Goal: Information Seeking & Learning: Learn about a topic

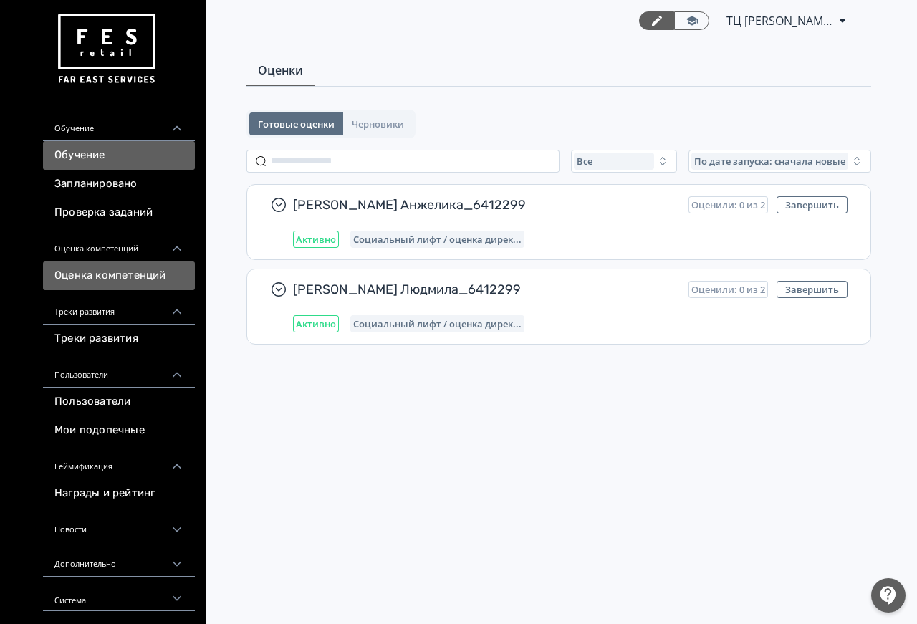
click at [112, 161] on link "Обучение" at bounding box center [119, 155] width 152 height 29
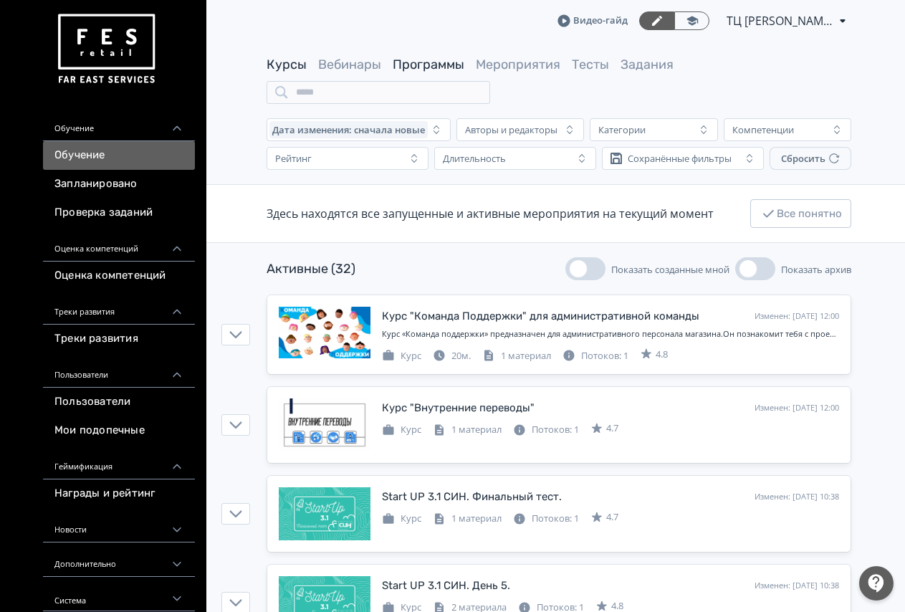
click at [417, 71] on link "Программы" at bounding box center [429, 65] width 72 height 16
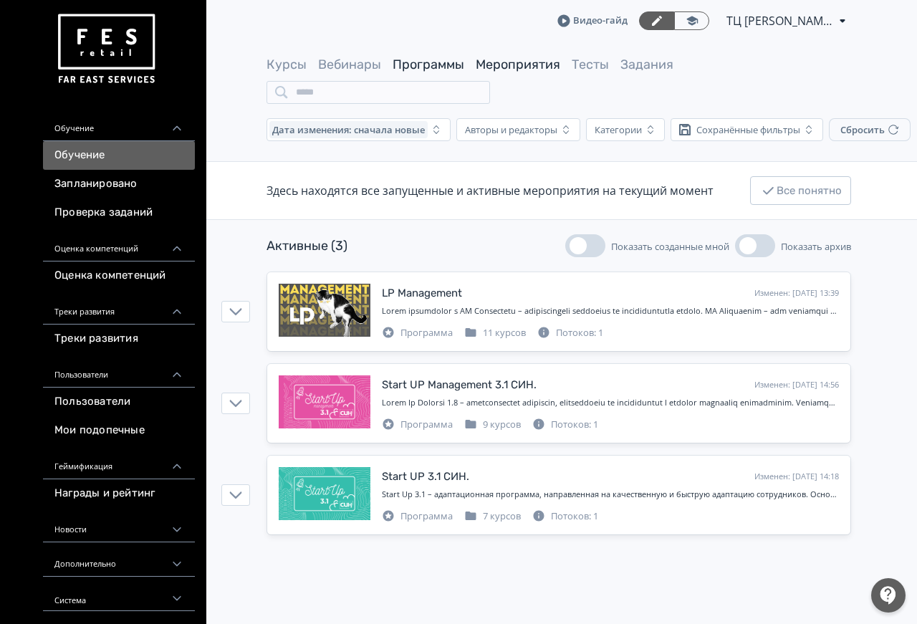
click at [489, 67] on link "Мероприятия" at bounding box center [518, 65] width 85 height 16
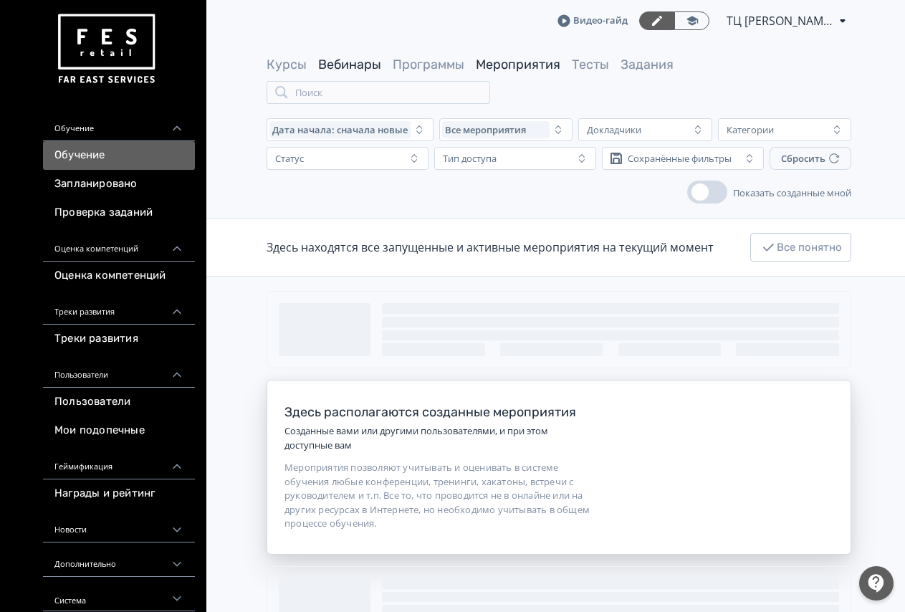
click at [372, 63] on link "Вебинары" at bounding box center [349, 65] width 63 height 16
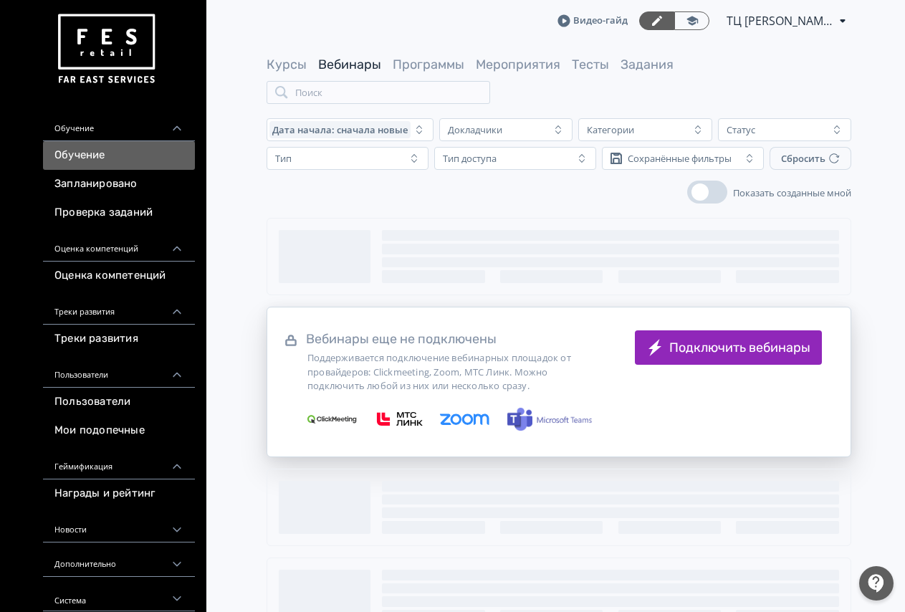
click at [304, 75] on div "Курсы Вебинары Программы Мероприятия Тесты Задания Поиск" at bounding box center [559, 80] width 585 height 48
click at [304, 70] on link "Курсы" at bounding box center [287, 65] width 40 height 16
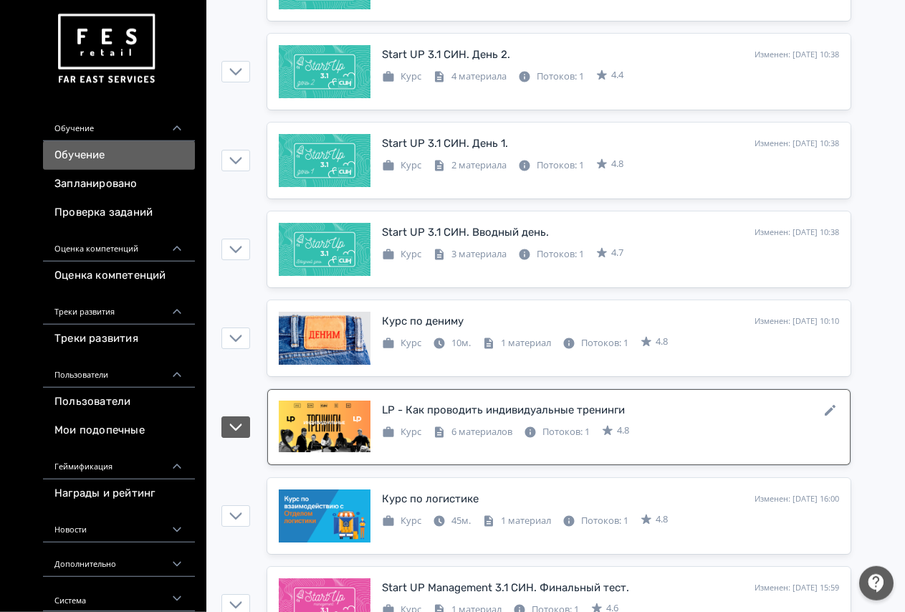
scroll to position [804, 0]
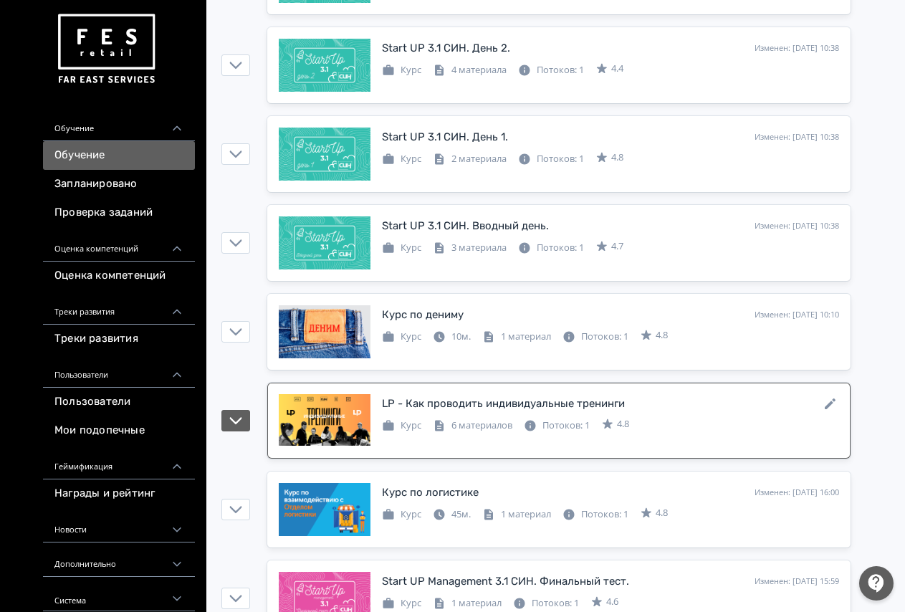
click at [513, 393] on link "LP - Как проводить индивидуальные тренинги Изменен: 14.08.2025 в 16:11 Курс 6 м…" at bounding box center [558, 421] width 583 height 76
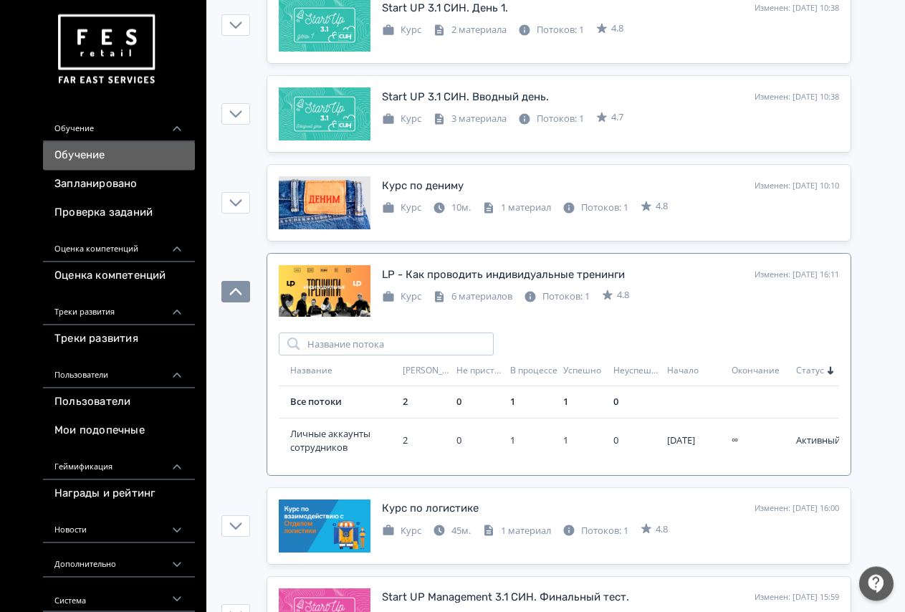
scroll to position [1023, 0]
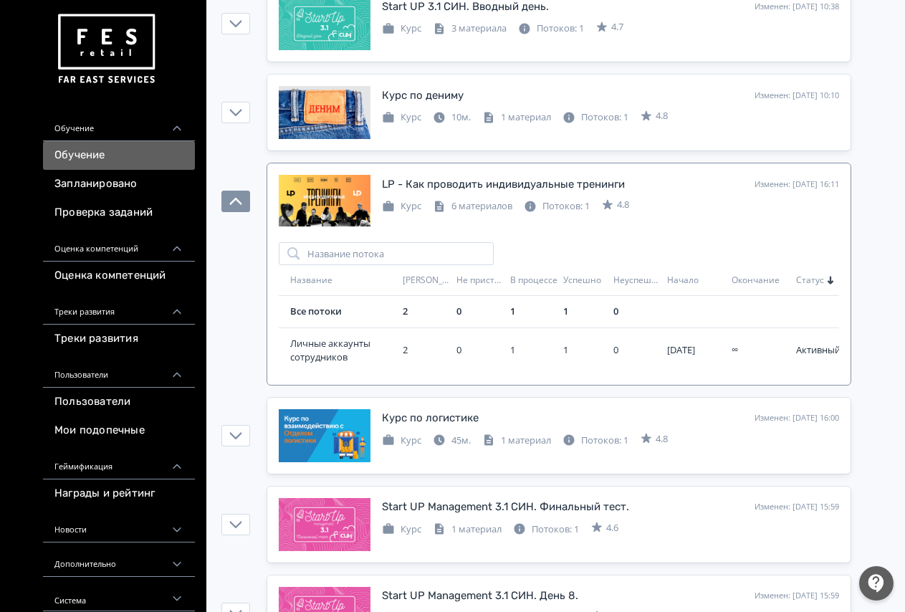
click at [484, 292] on td "Не приступали" at bounding box center [478, 280] width 54 height 31
click at [377, 248] on input "search" at bounding box center [386, 253] width 215 height 23
click at [406, 211] on div "Курс" at bounding box center [401, 206] width 39 height 14
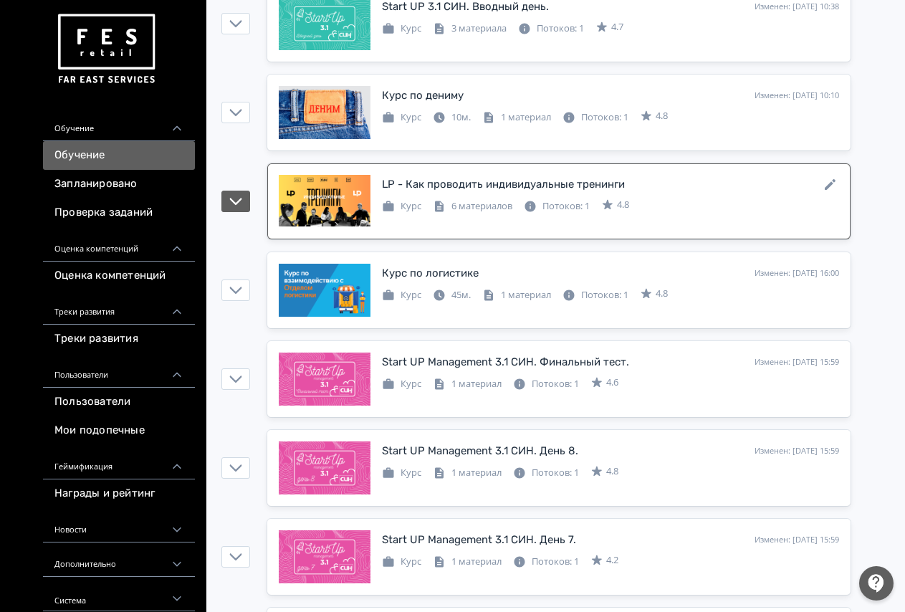
click at [329, 186] on div at bounding box center [325, 201] width 92 height 53
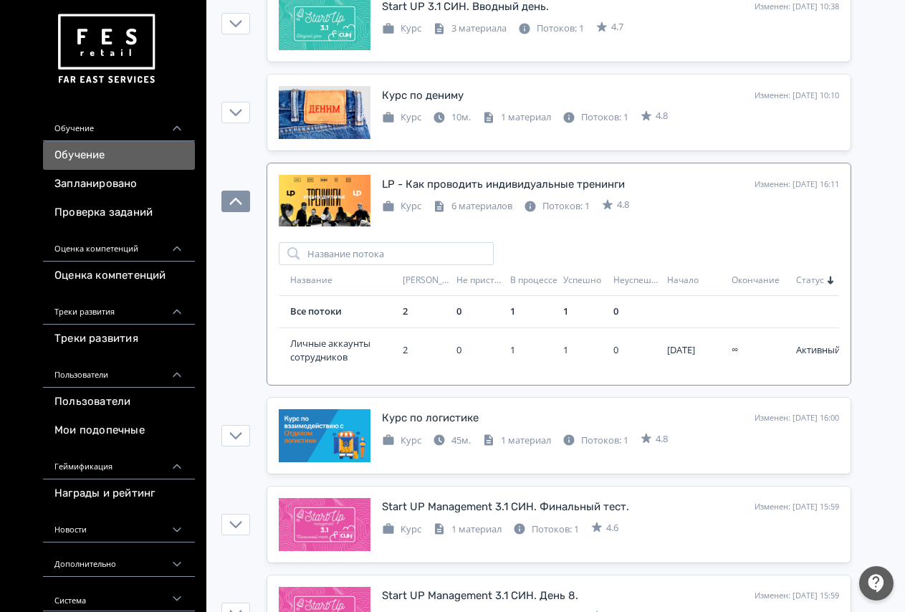
click at [499, 207] on div "6 материалов" at bounding box center [473, 206] width 80 height 14
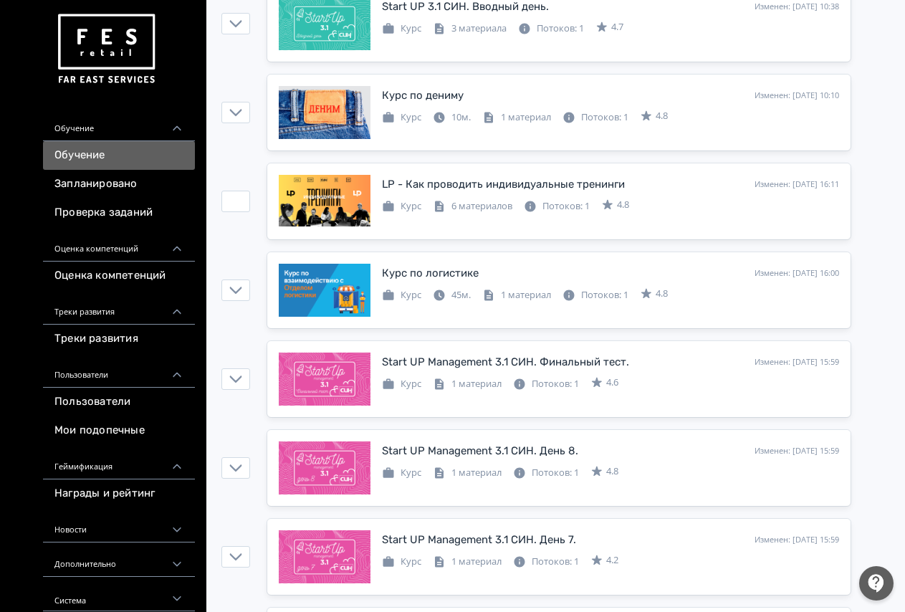
click at [0, 0] on icon at bounding box center [0, 0] width 0 height 0
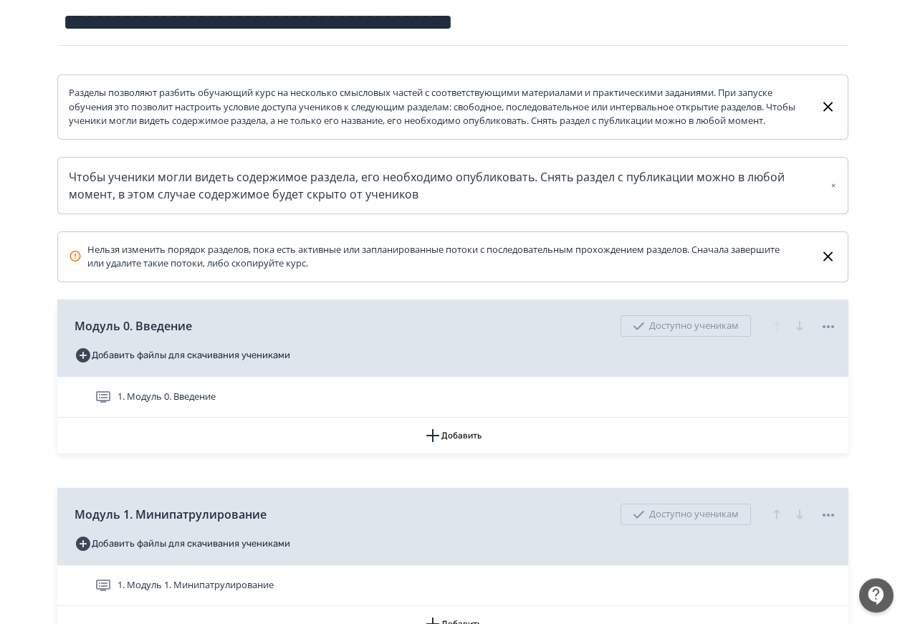
scroll to position [146, 0]
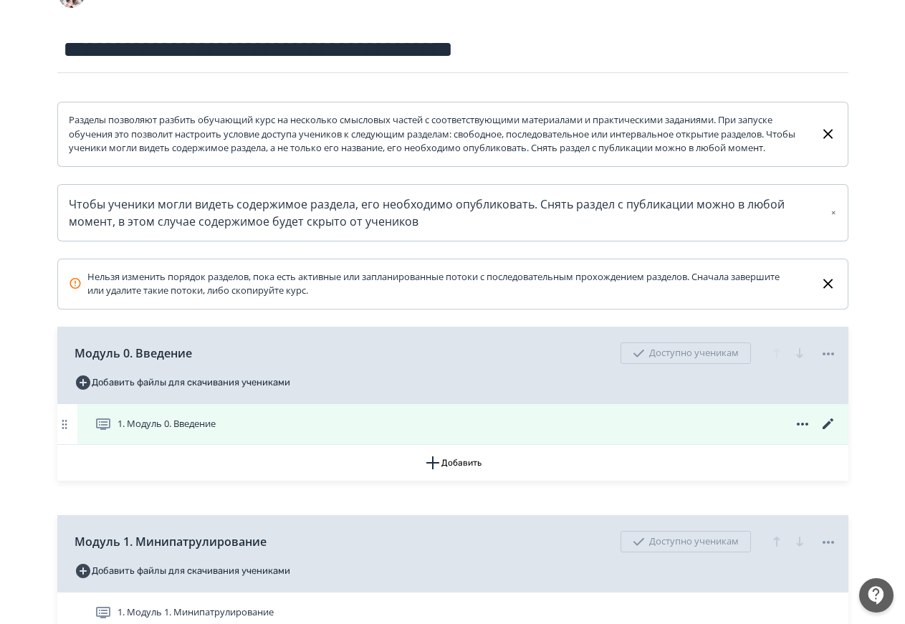
click at [343, 431] on div "1. Модуль 0. Введение" at bounding box center [466, 424] width 743 height 17
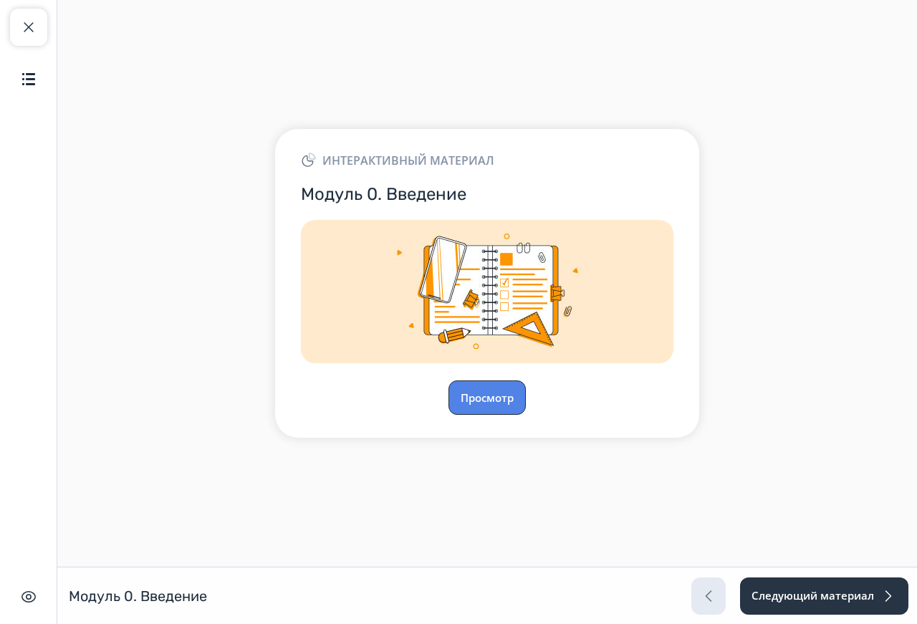
click at [476, 395] on button "Просмотр" at bounding box center [487, 398] width 77 height 34
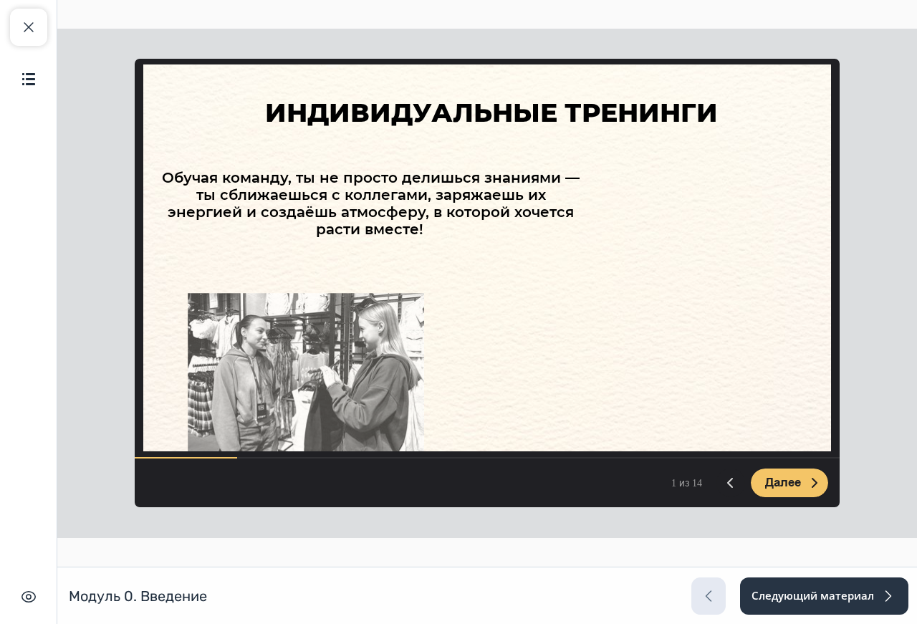
click at [769, 483] on span "Далее" at bounding box center [783, 483] width 36 height 14
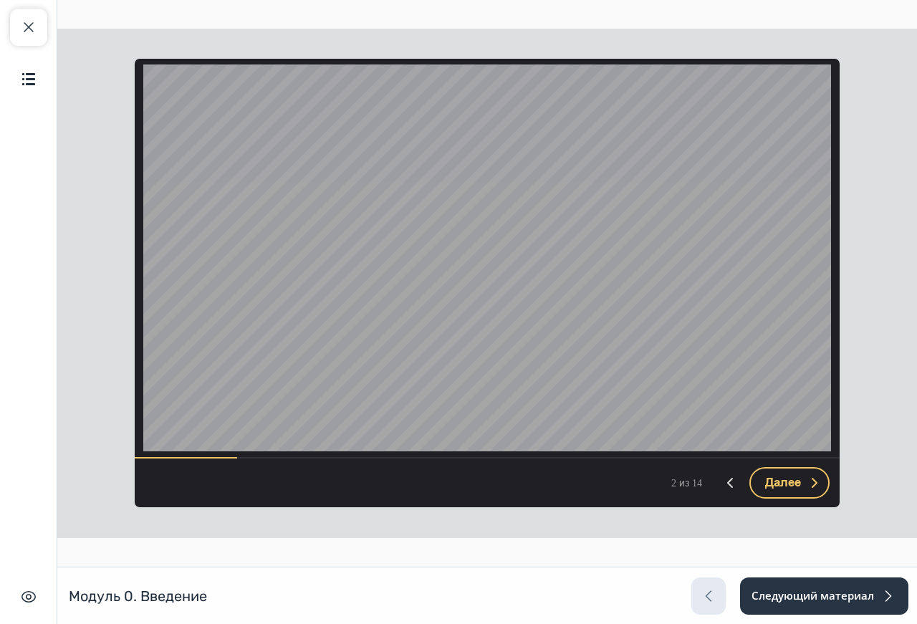
click at [769, 483] on span "Далее" at bounding box center [783, 483] width 36 height 14
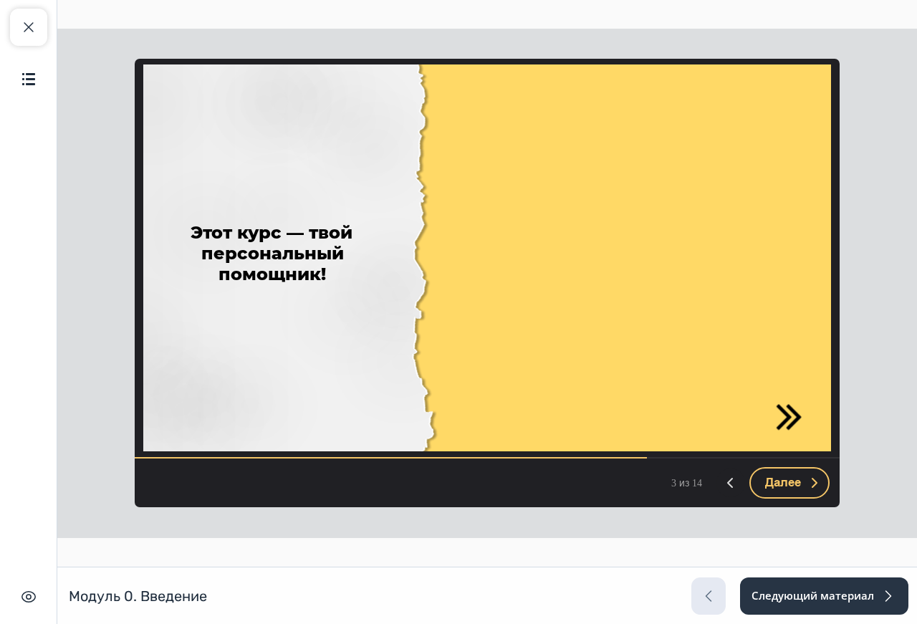
click at [769, 483] on span "Далее" at bounding box center [783, 483] width 36 height 14
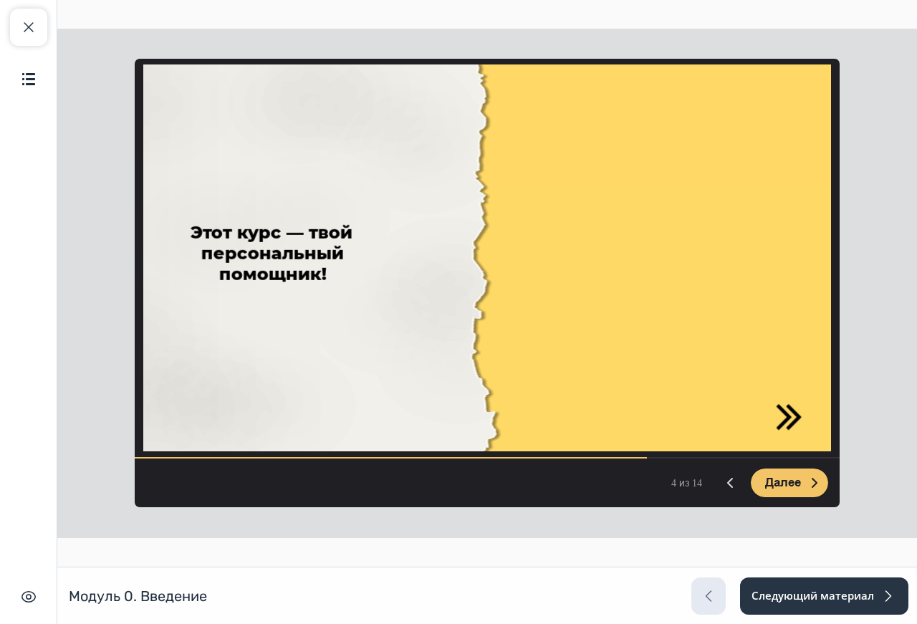
click at [769, 483] on span "Далее" at bounding box center [783, 483] width 36 height 14
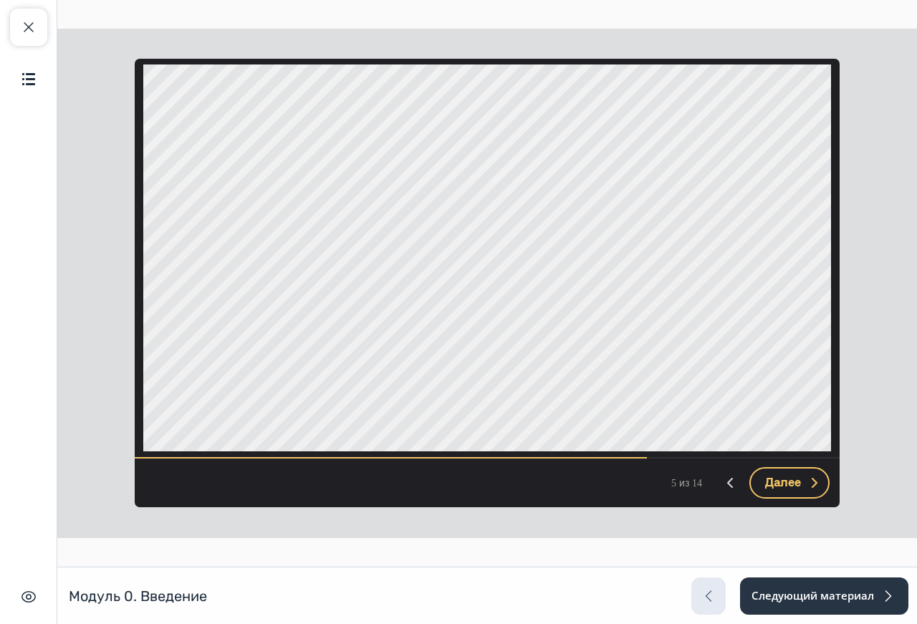
click at [769, 483] on span "Далее" at bounding box center [783, 483] width 36 height 14
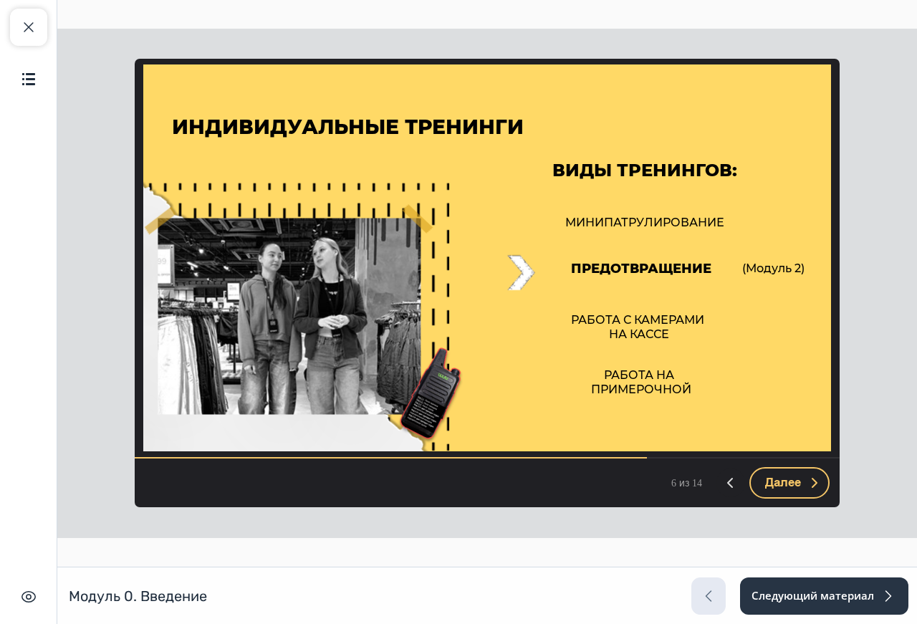
click at [769, 483] on span "Далее" at bounding box center [783, 483] width 36 height 14
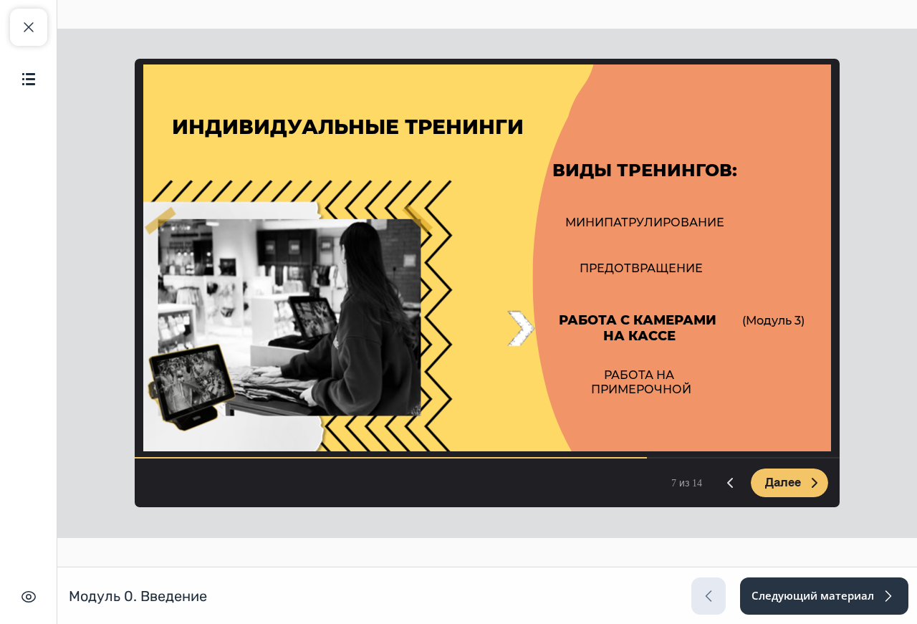
click at [769, 483] on span "Далее" at bounding box center [783, 483] width 36 height 14
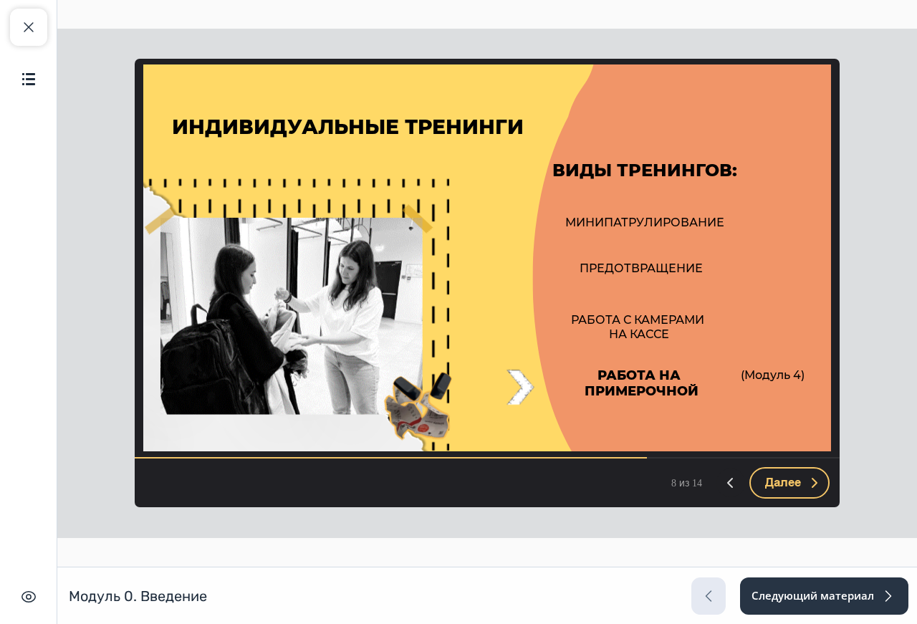
click at [769, 483] on span "Далее" at bounding box center [783, 483] width 36 height 14
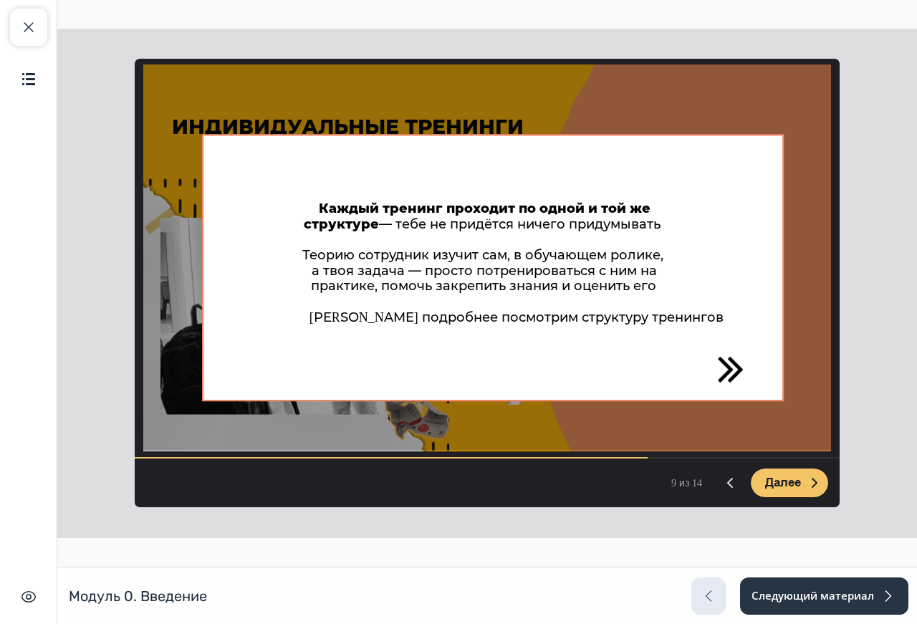
click at [769, 483] on span "Далее" at bounding box center [783, 483] width 36 height 14
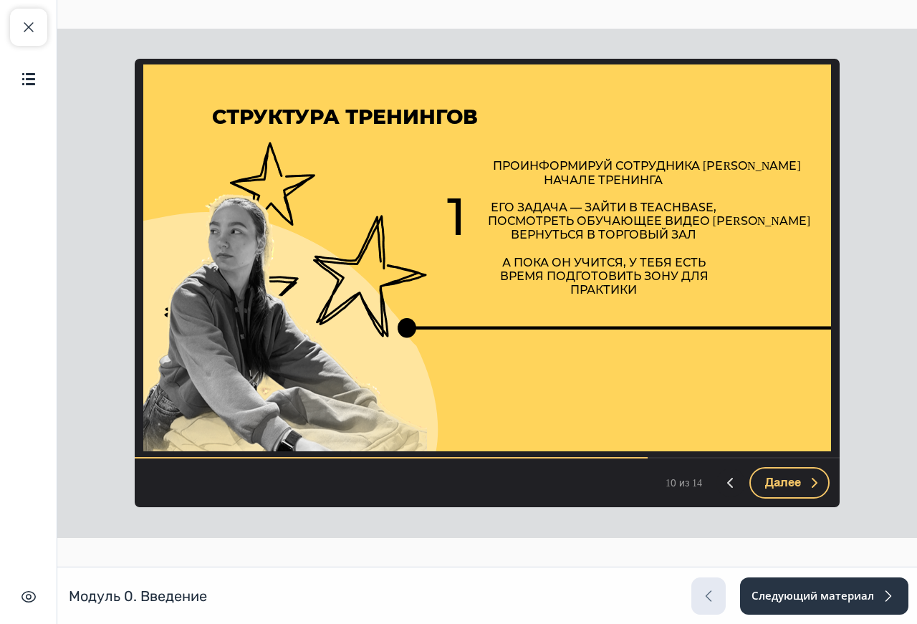
click at [769, 483] on span "Далее" at bounding box center [783, 483] width 36 height 14
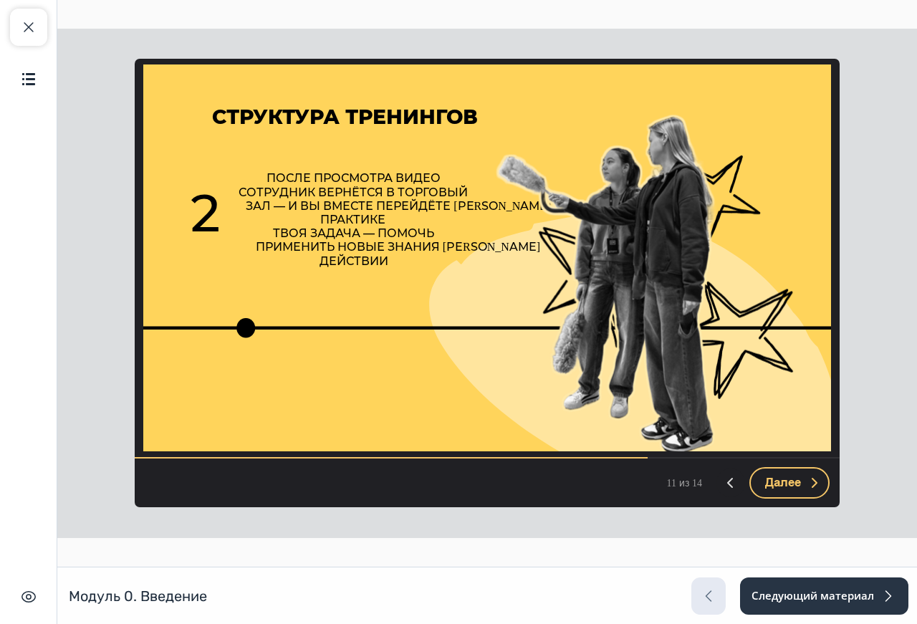
click at [769, 483] on span "Далее" at bounding box center [783, 483] width 36 height 14
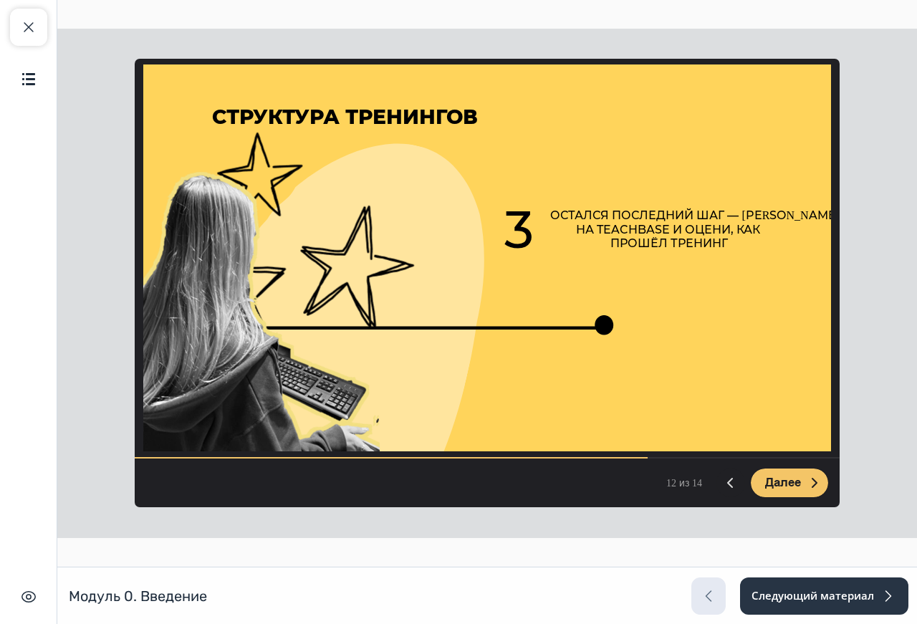
click at [769, 483] on span "Далее" at bounding box center [783, 483] width 36 height 14
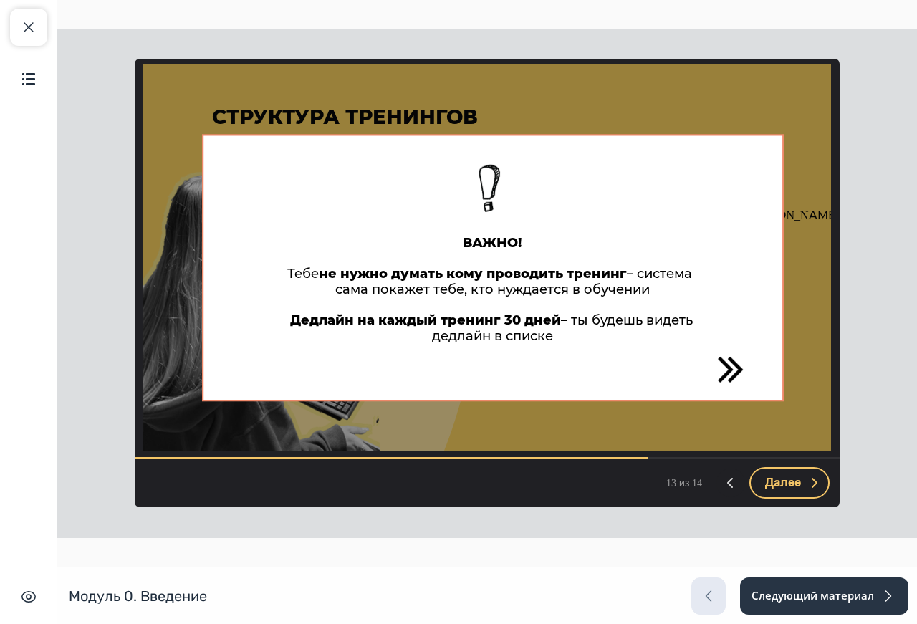
click at [769, 483] on span "Далее" at bounding box center [783, 483] width 36 height 14
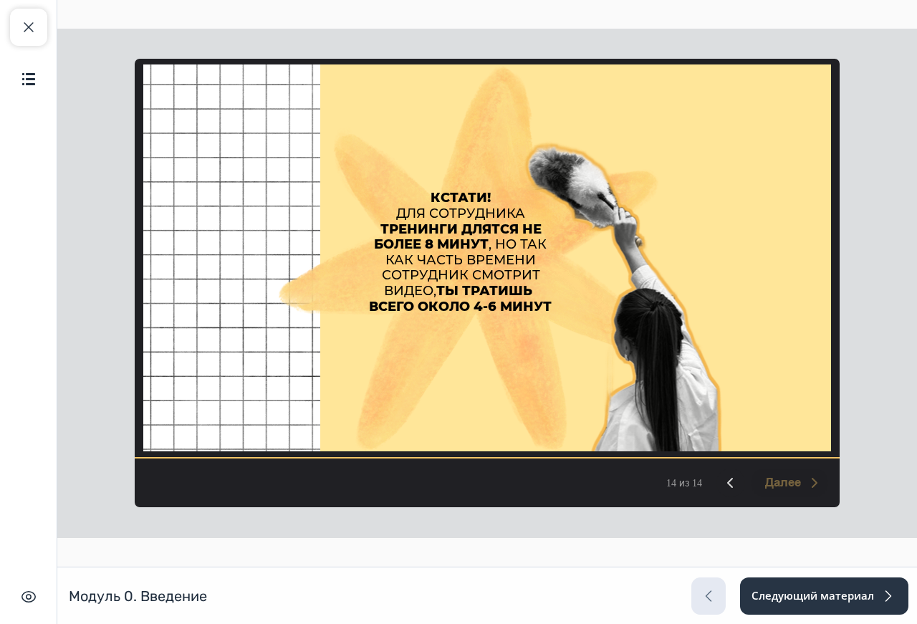
click at [376, 379] on img at bounding box center [469, 258] width 382 height 387
click at [459, 292] on span "ТЫ ТРАТИШЬ" at bounding box center [484, 291] width 96 height 16
click at [635, 559] on main at bounding box center [487, 283] width 860 height 567
click at [28, 35] on span "button" at bounding box center [28, 27] width 17 height 17
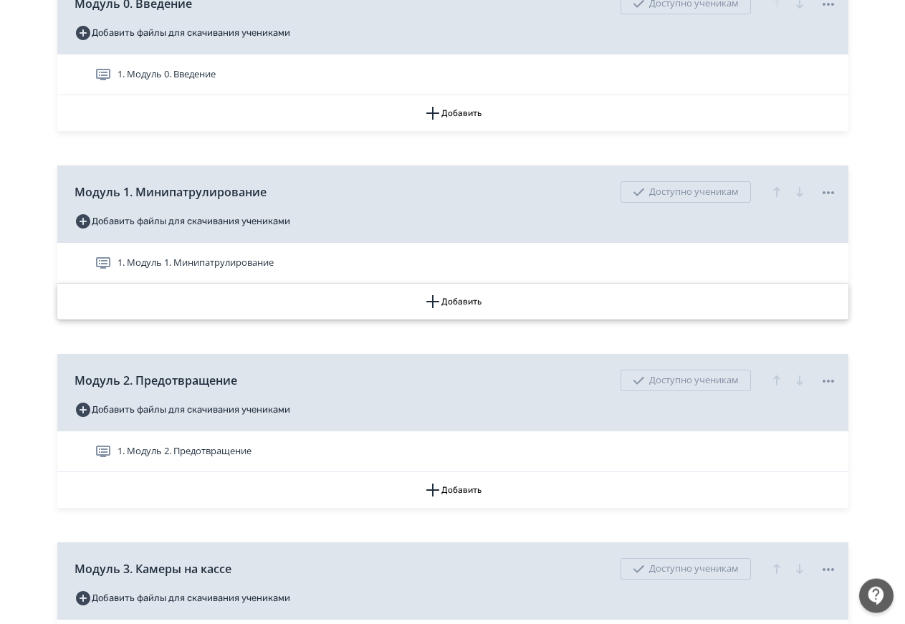
scroll to position [512, 0]
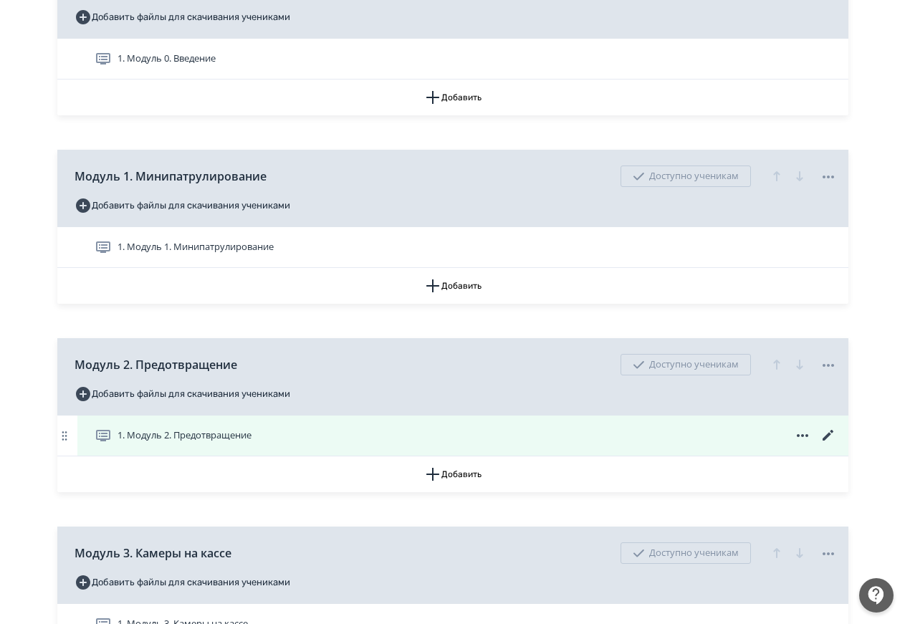
click at [370, 444] on div "1. Модуль 2. Предотвращение" at bounding box center [466, 435] width 743 height 17
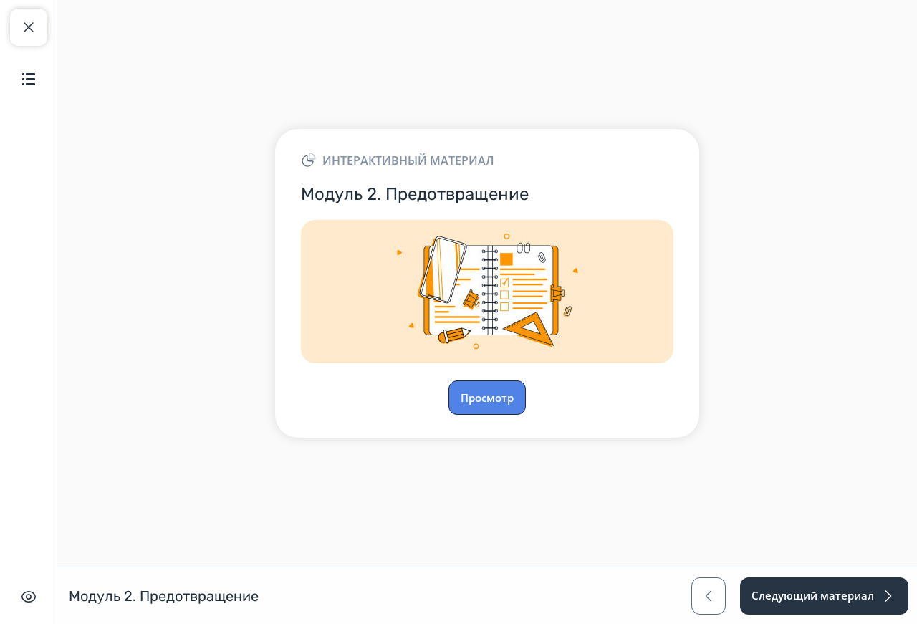
click at [489, 385] on button "Просмотр" at bounding box center [487, 398] width 77 height 34
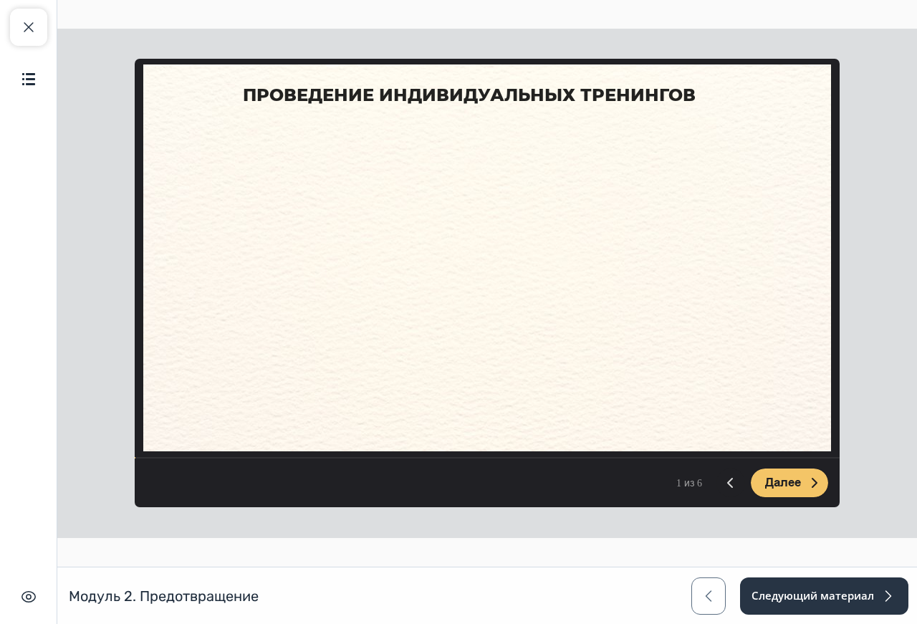
click at [776, 487] on span "Далее" at bounding box center [783, 483] width 36 height 14
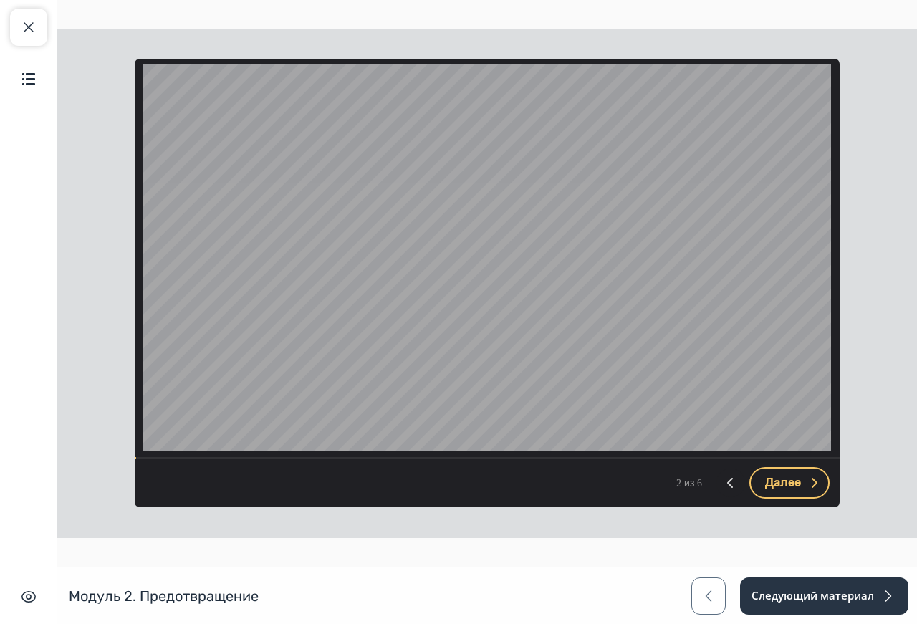
click at [776, 487] on span "Далее" at bounding box center [783, 483] width 36 height 14
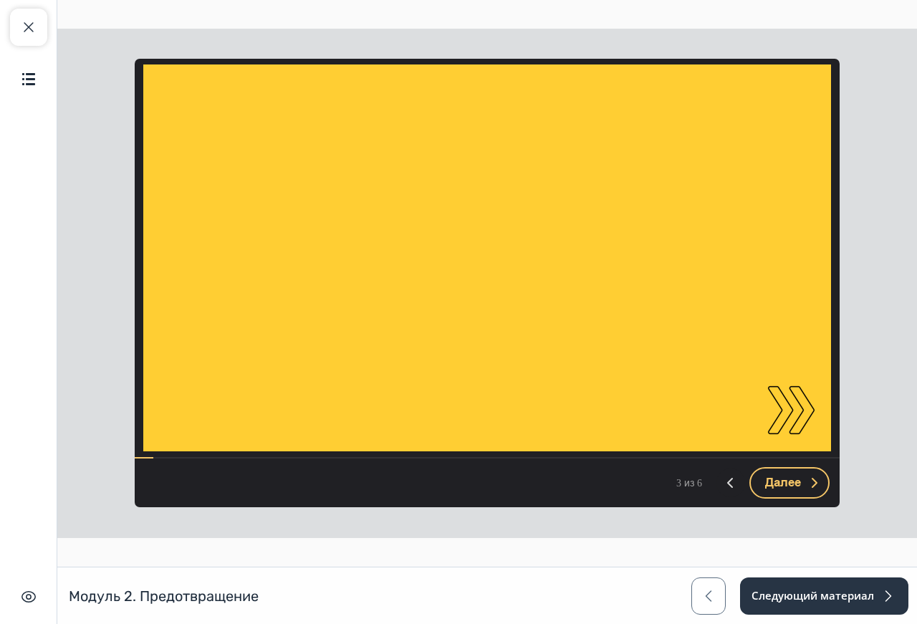
click at [776, 487] on span "Далее" at bounding box center [783, 483] width 36 height 14
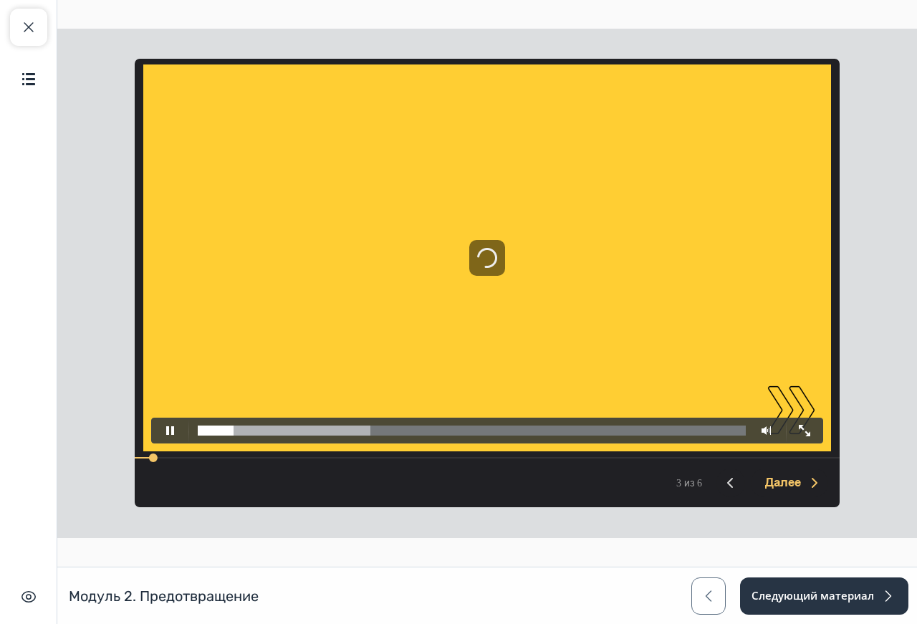
click at [323, 439] on div "00:00:30" at bounding box center [487, 431] width 672 height 26
click at [327, 439] on div "00:00:30" at bounding box center [487, 431] width 672 height 26
click at [333, 435] on div "00:00:37" at bounding box center [472, 431] width 548 height 10
click at [381, 433] on div "00:00:51" at bounding box center [472, 431] width 548 height 10
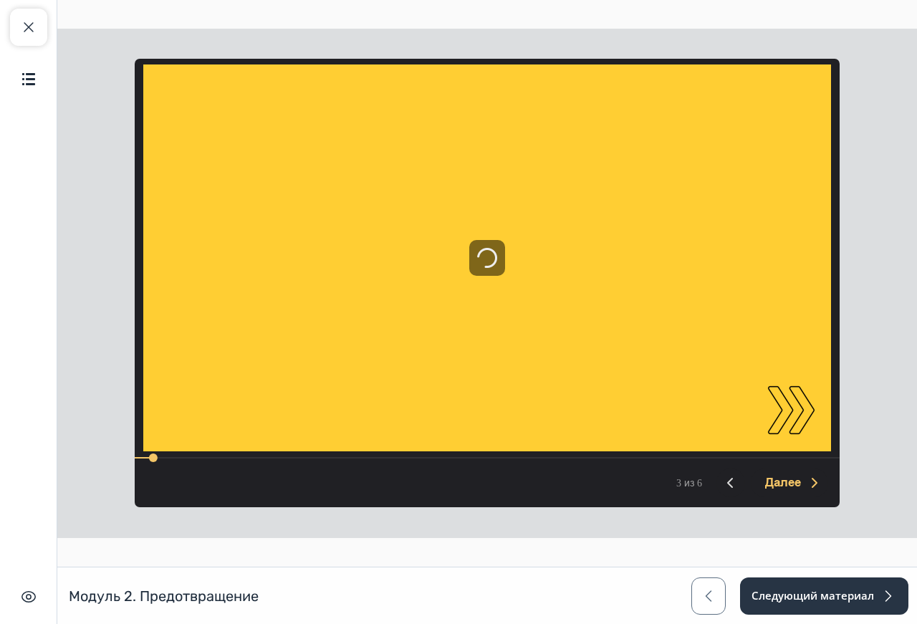
click at [16, 6] on div "Закрыть курс Содержание Скрыть интерфейс" at bounding box center [28, 312] width 57 height 624
click at [38, 22] on button "Закрыть курс" at bounding box center [28, 27] width 37 height 37
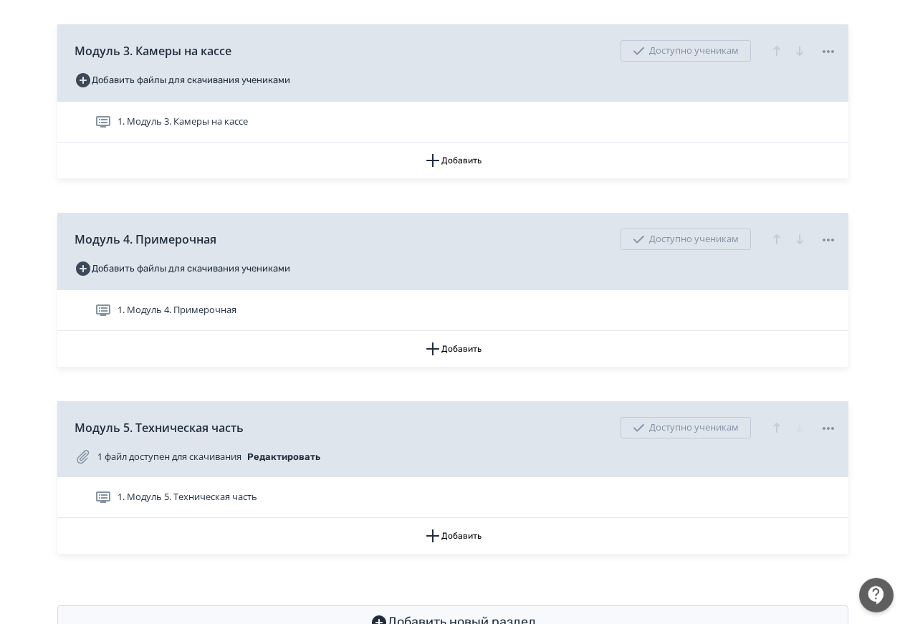
scroll to position [1078, 0]
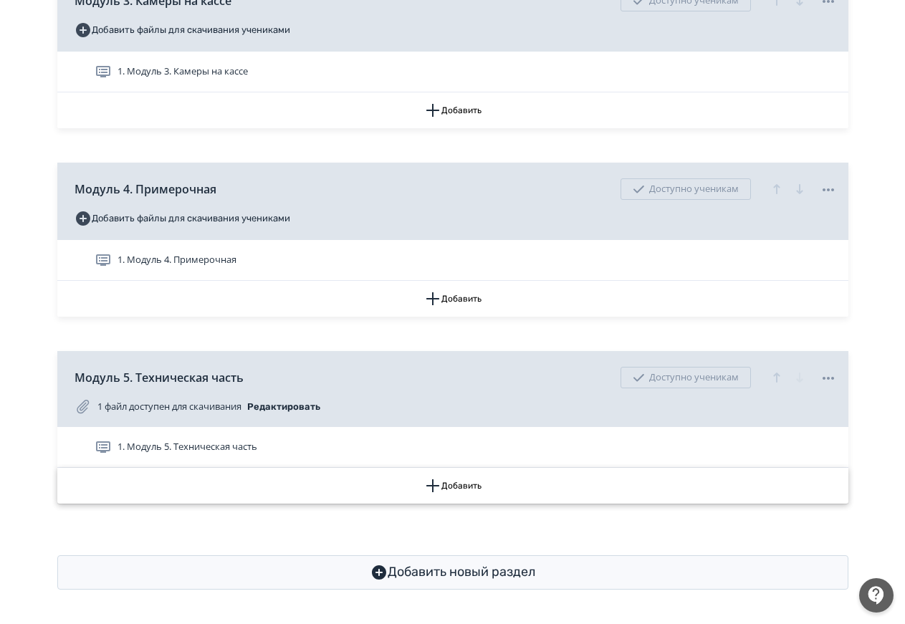
click at [307, 489] on button "Добавить" at bounding box center [452, 486] width 791 height 36
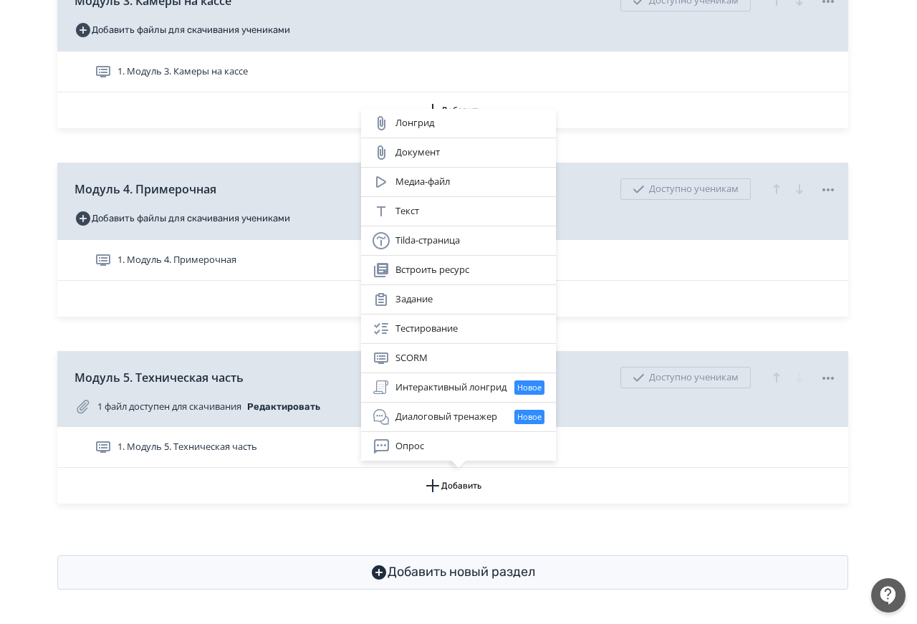
click at [307, 421] on div "Лонгрид Документ Медиа-файл Текст Tilda-страница Встроить ресурс Задание Тестир…" at bounding box center [458, 312] width 917 height 624
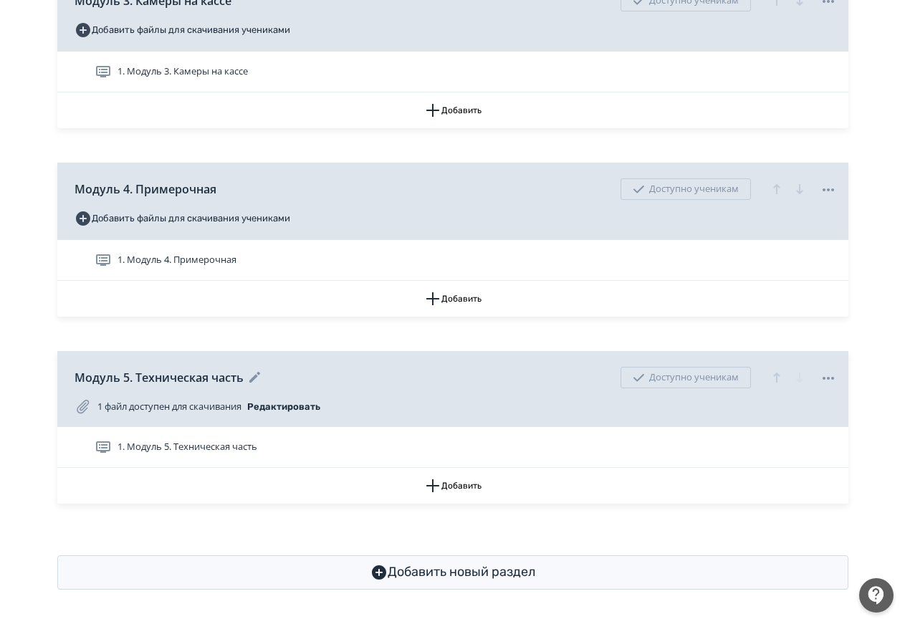
click at [331, 367] on div "Модуль 5. Техническая часть Доступно ученикам" at bounding box center [456, 378] width 763 height 36
click at [350, 399] on div "1 файл доступен для скачивания Редактировать" at bounding box center [456, 407] width 763 height 23
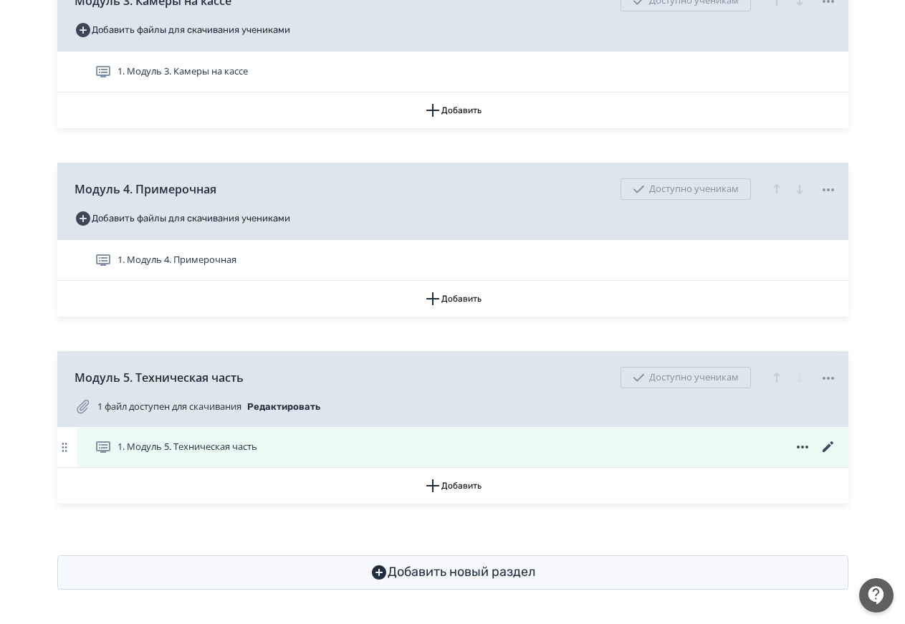
click at [348, 451] on div "1. Модуль 5. Техническая часть" at bounding box center [466, 447] width 743 height 17
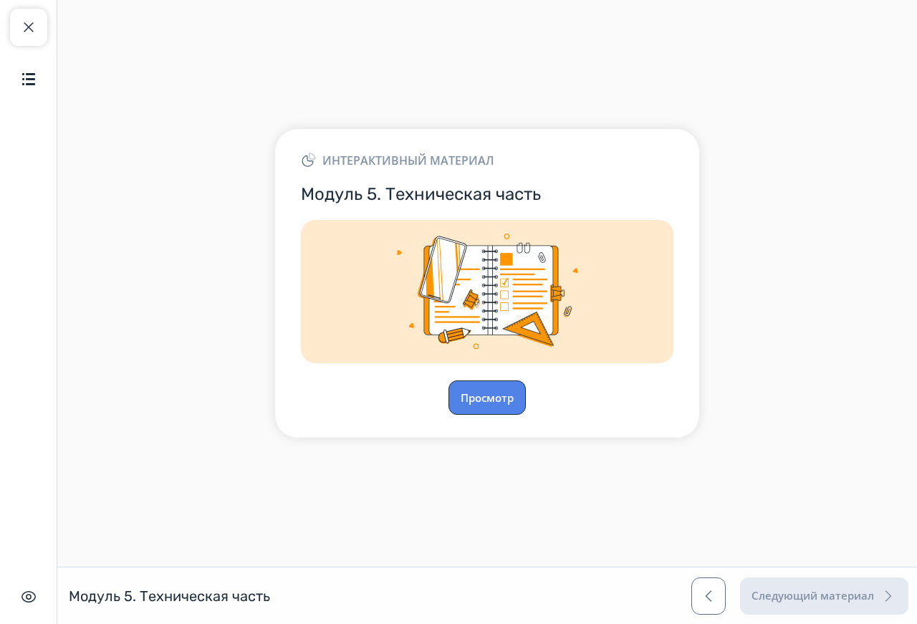
click at [509, 397] on button "Просмотр" at bounding box center [487, 398] width 77 height 34
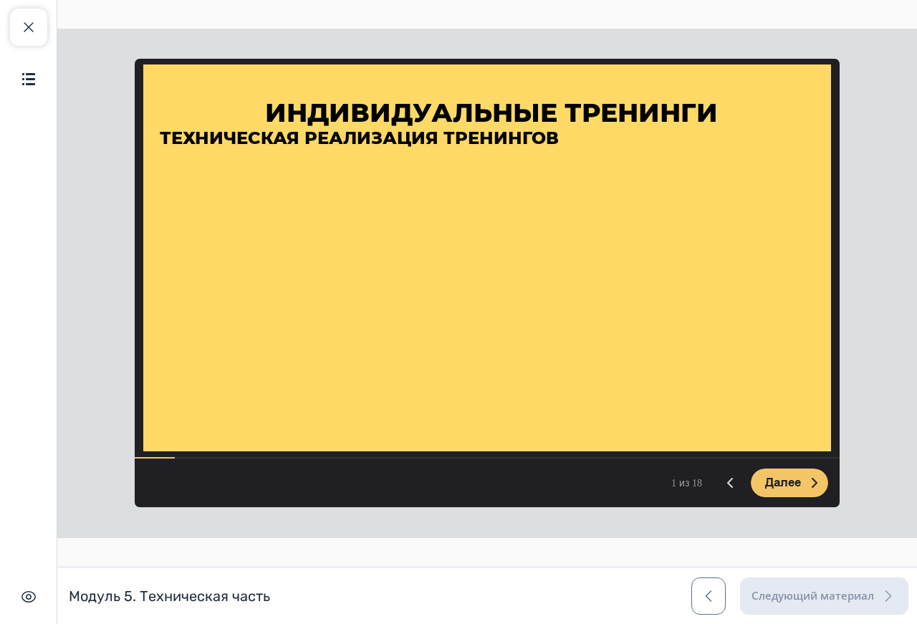
click at [774, 479] on span "Далее" at bounding box center [783, 483] width 36 height 14
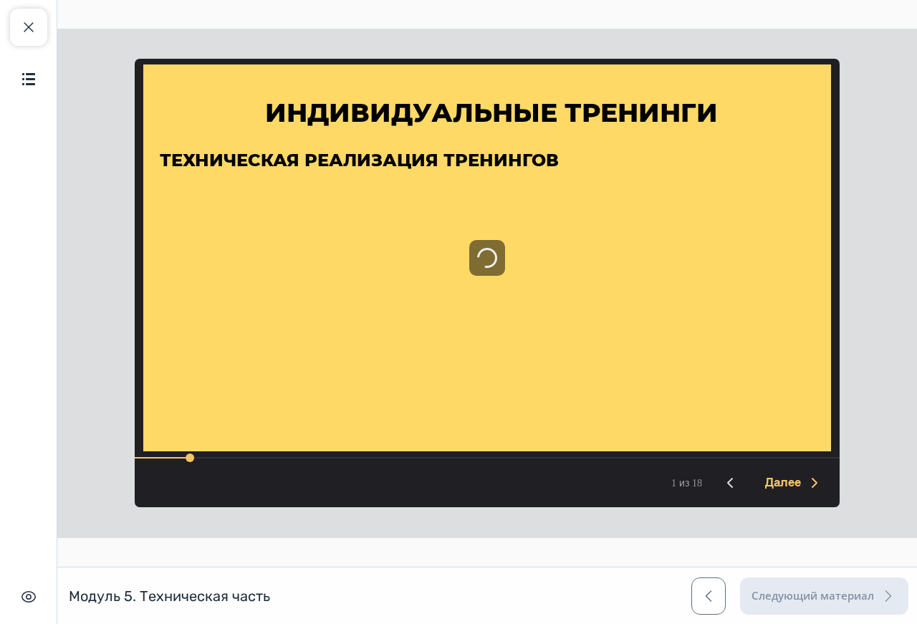
click at [529, 365] on img at bounding box center [487, 258] width 688 height 387
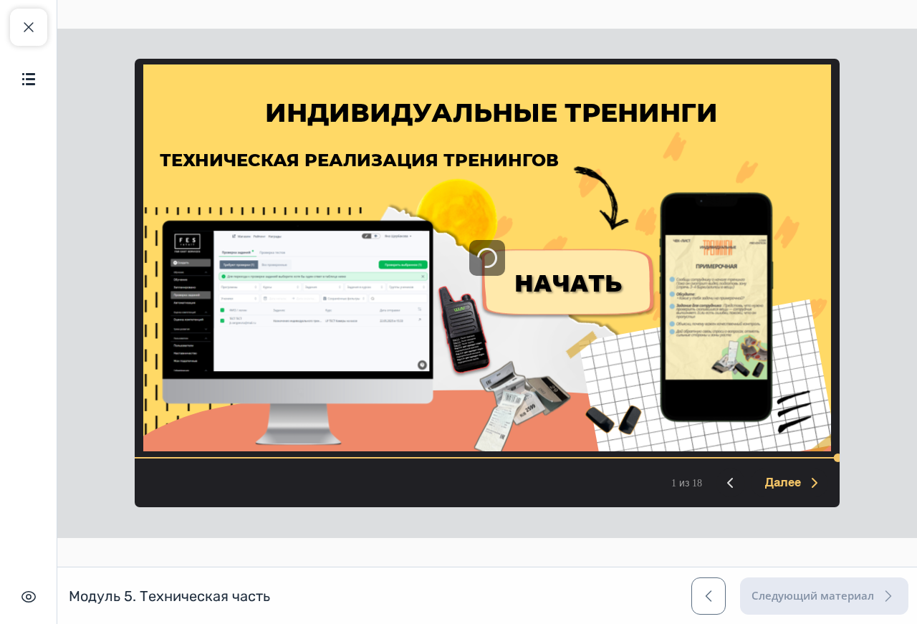
click at [563, 276] on span "НАЧАТЬ" at bounding box center [569, 283] width 108 height 32
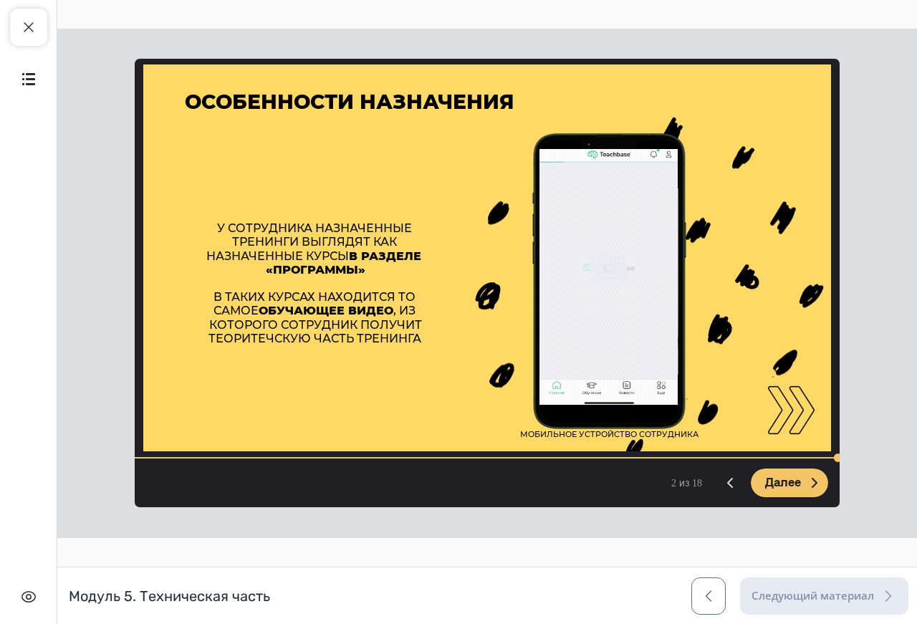
click at [789, 479] on span "Далее" at bounding box center [783, 483] width 36 height 14
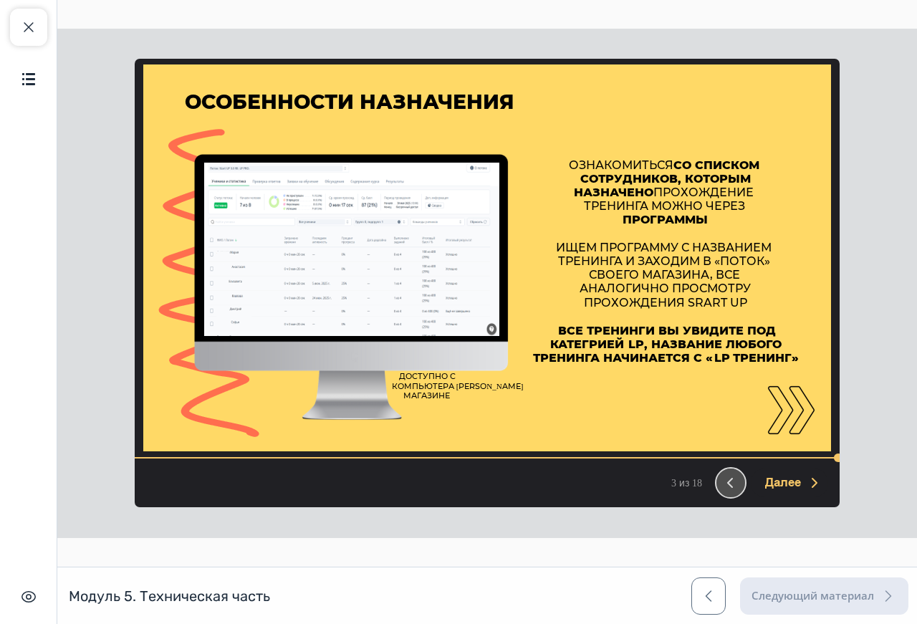
click at [729, 478] on icon at bounding box center [731, 483] width 14 height 14
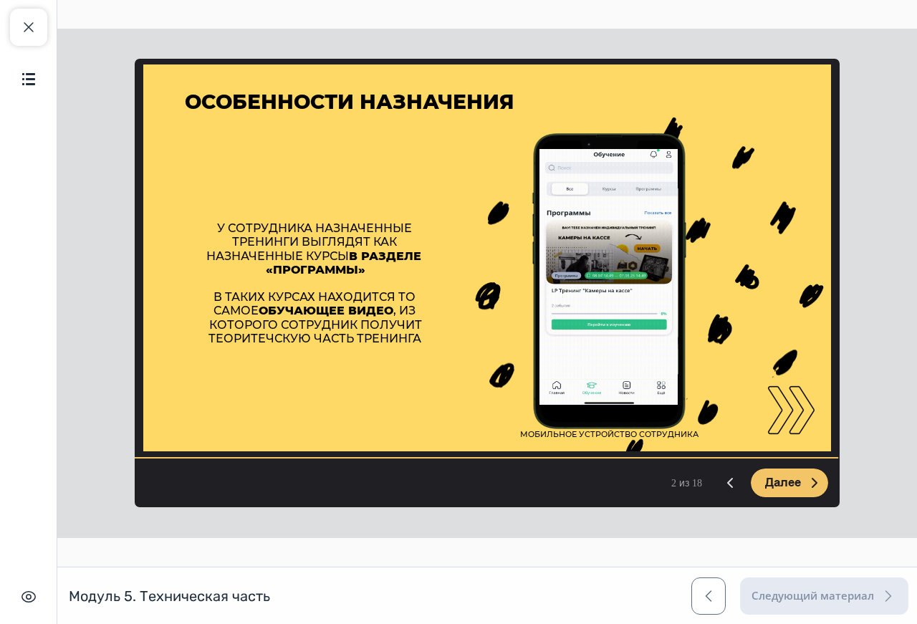
click at [780, 477] on span "Далее" at bounding box center [783, 483] width 36 height 14
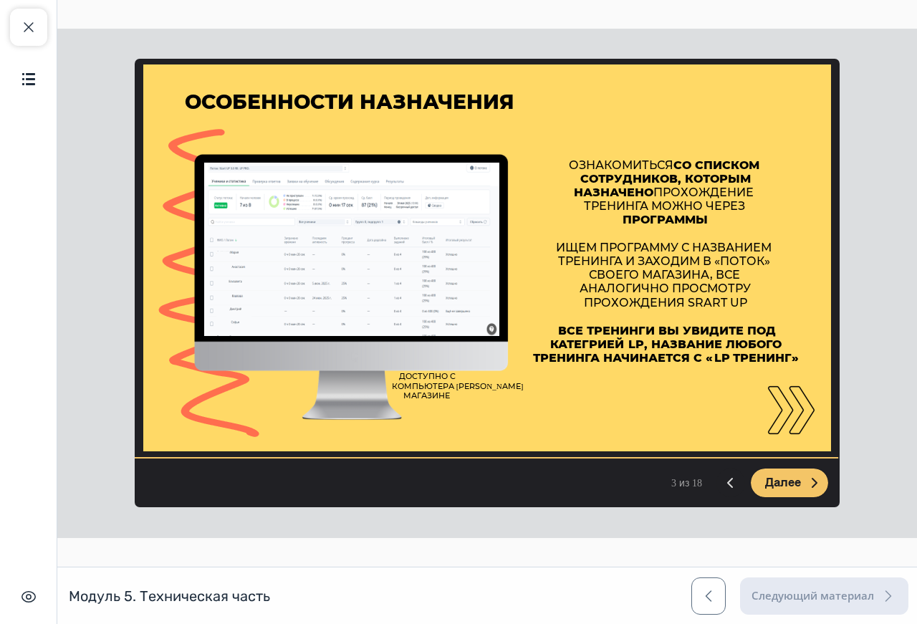
click at [787, 476] on span "Далее" at bounding box center [783, 483] width 36 height 14
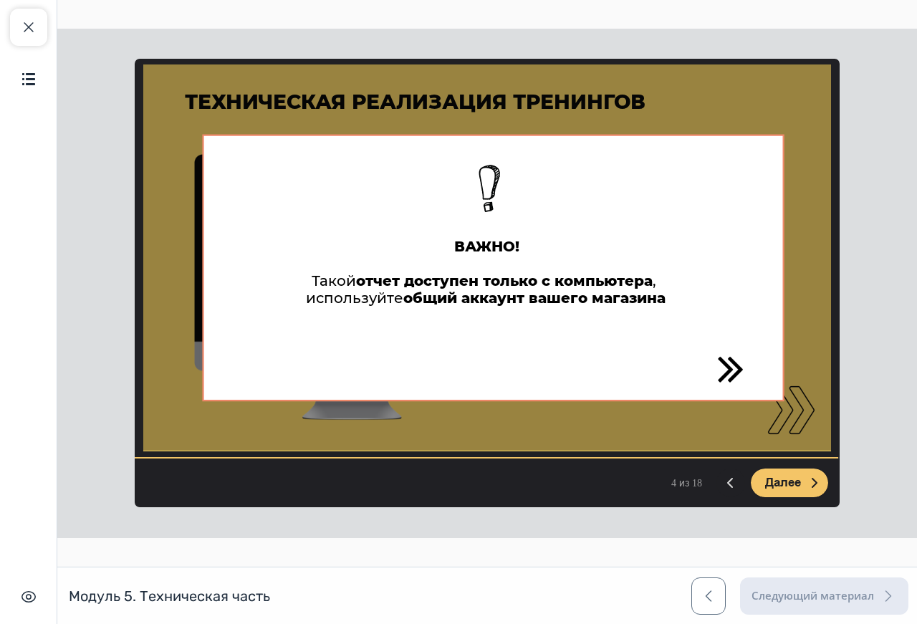
click at [787, 476] on span "Далее" at bounding box center [783, 483] width 36 height 14
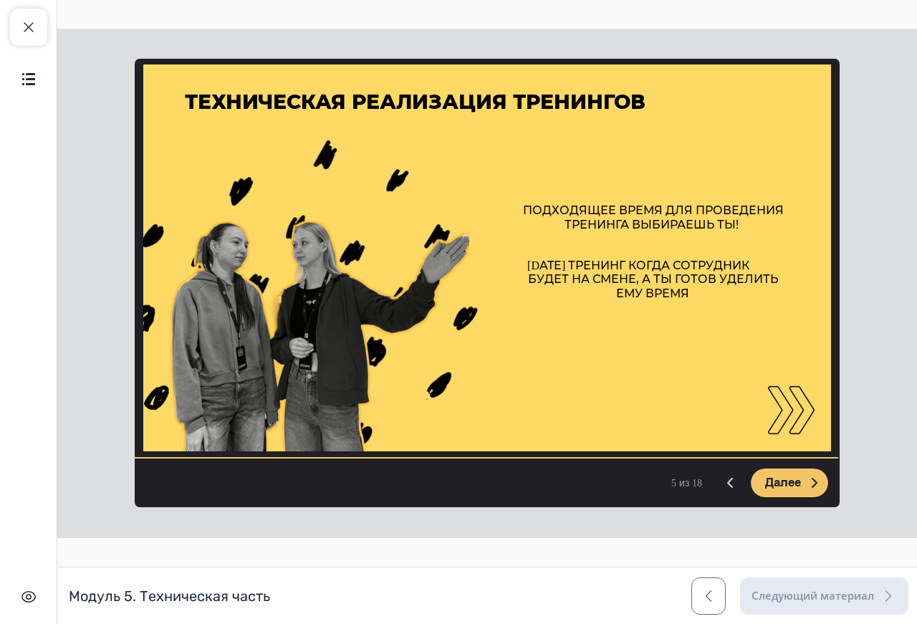
click at [787, 476] on span "Далее" at bounding box center [783, 483] width 36 height 14
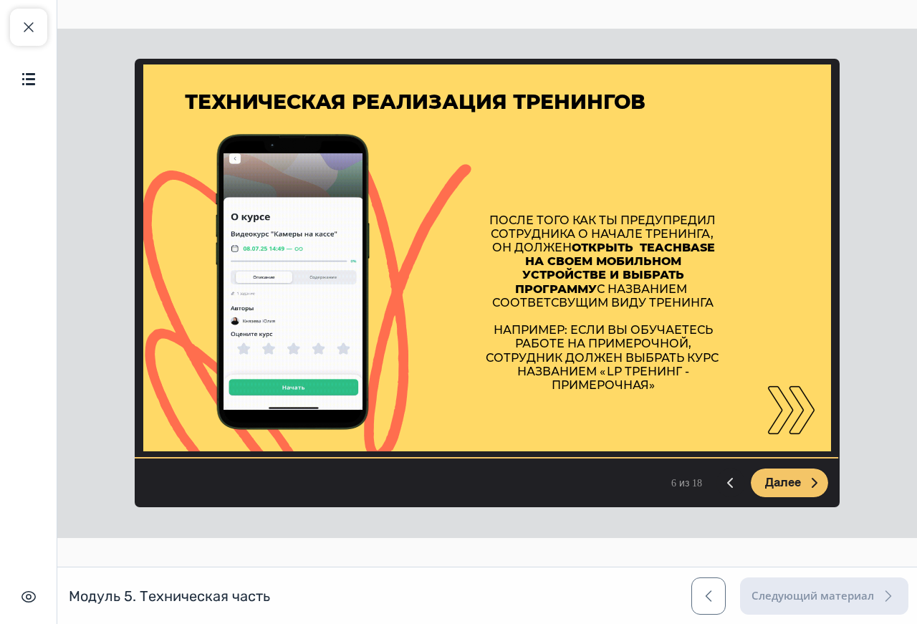
click at [787, 476] on span "Далее" at bounding box center [783, 483] width 36 height 14
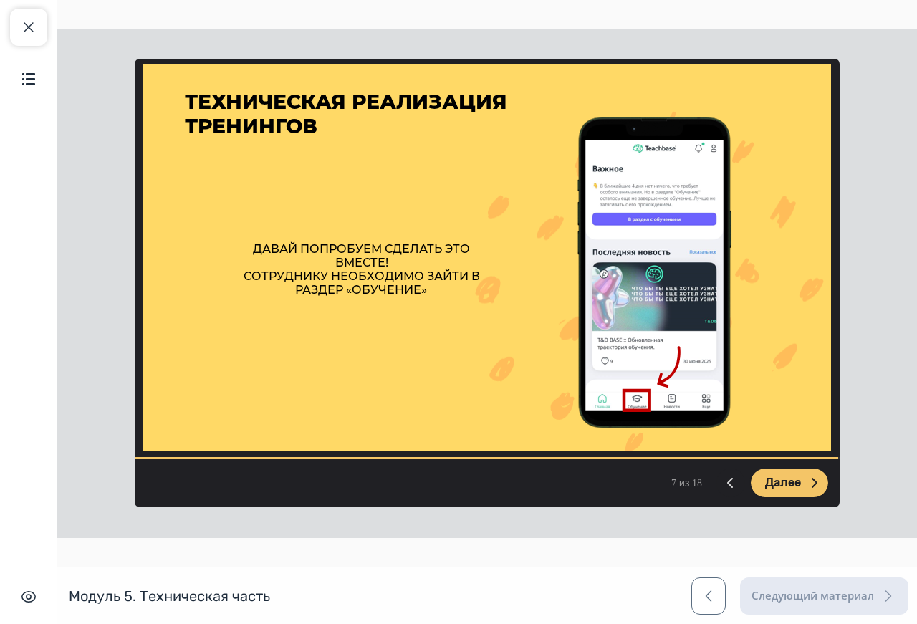
click at [787, 476] on span "Далее" at bounding box center [783, 483] width 36 height 14
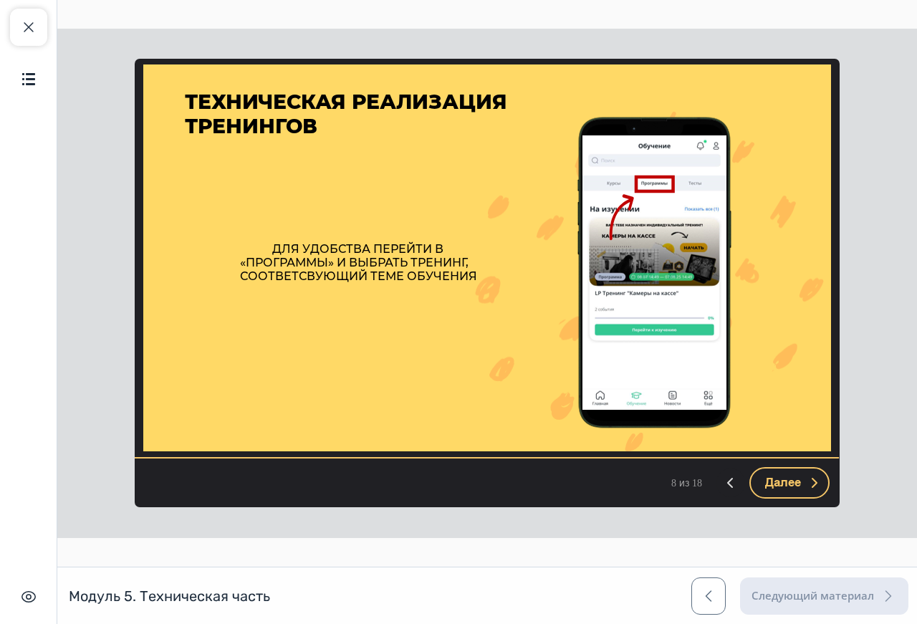
click at [787, 476] on span "Далее" at bounding box center [783, 483] width 36 height 14
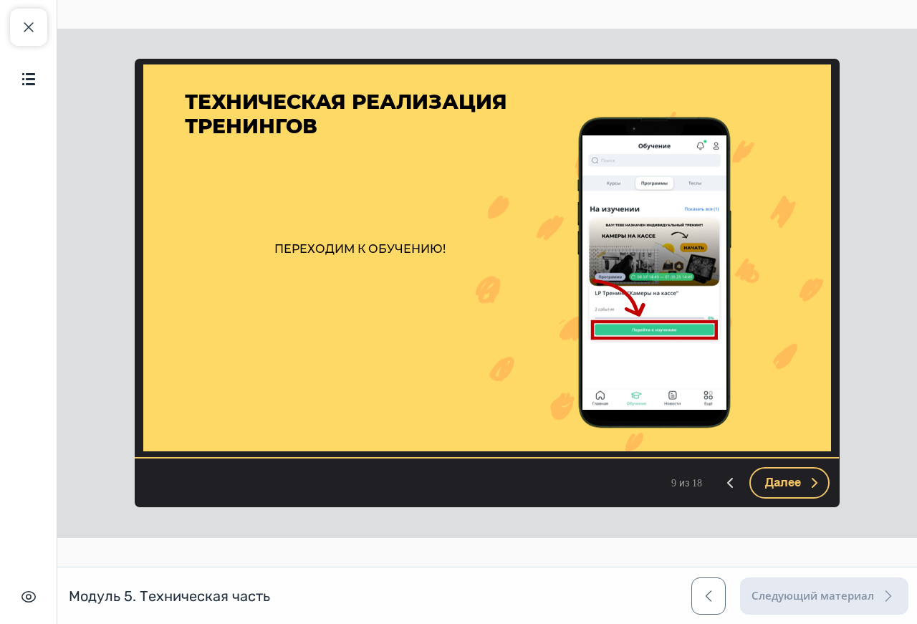
click at [787, 476] on span "Далее" at bounding box center [783, 483] width 36 height 14
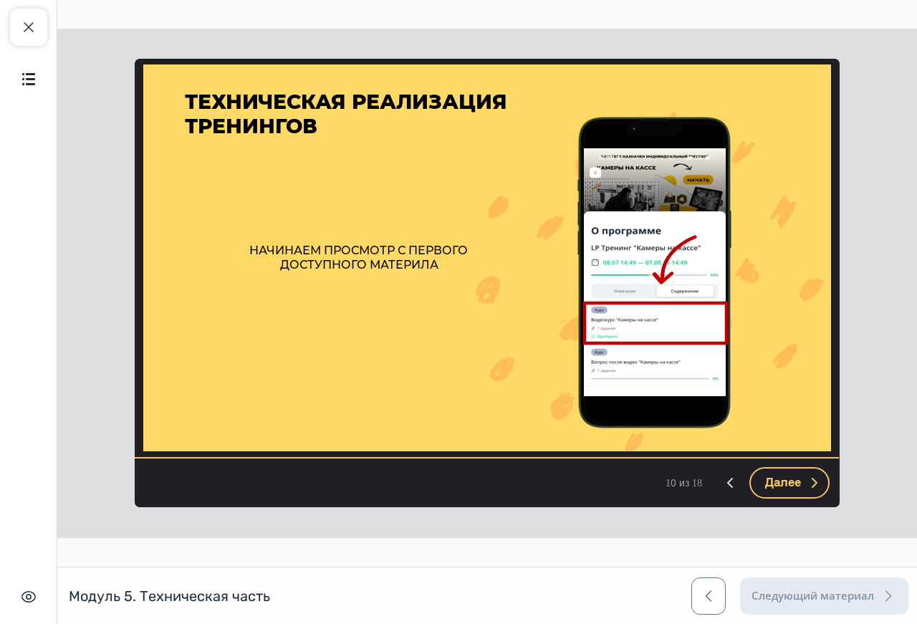
click at [787, 476] on span "Далее" at bounding box center [783, 483] width 36 height 14
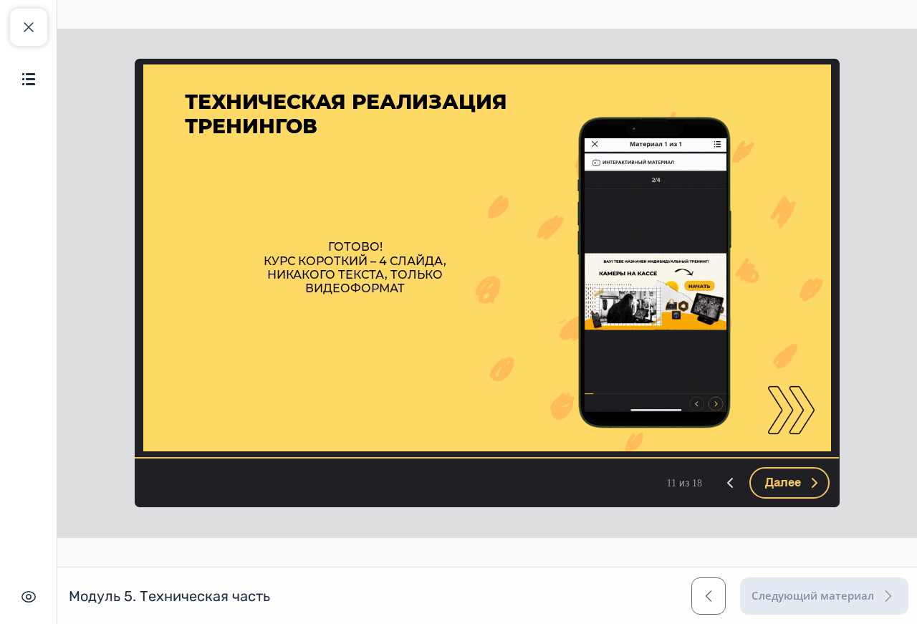
click at [787, 476] on span "Далее" at bounding box center [783, 483] width 36 height 14
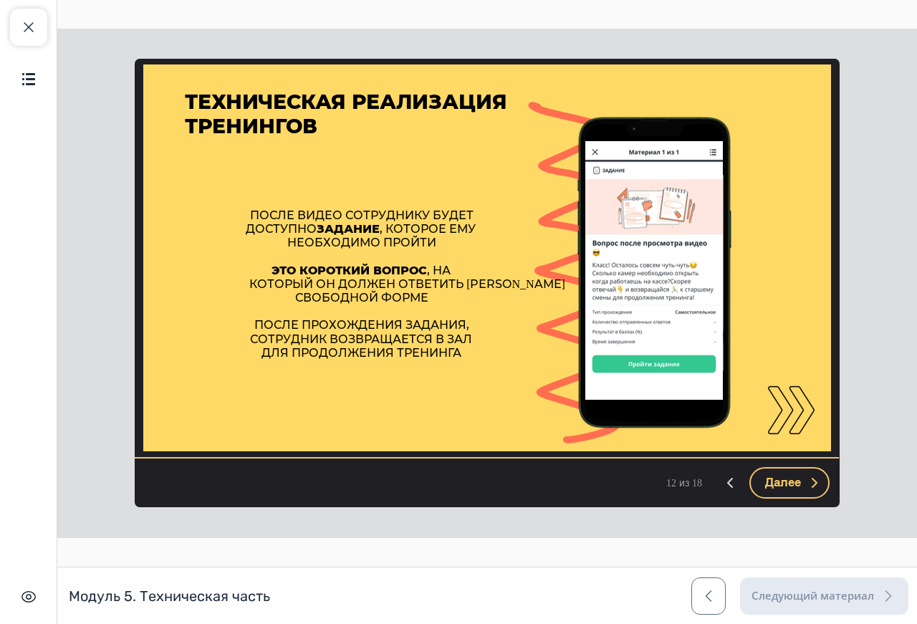
click at [787, 476] on span "Далее" at bounding box center [783, 483] width 36 height 14
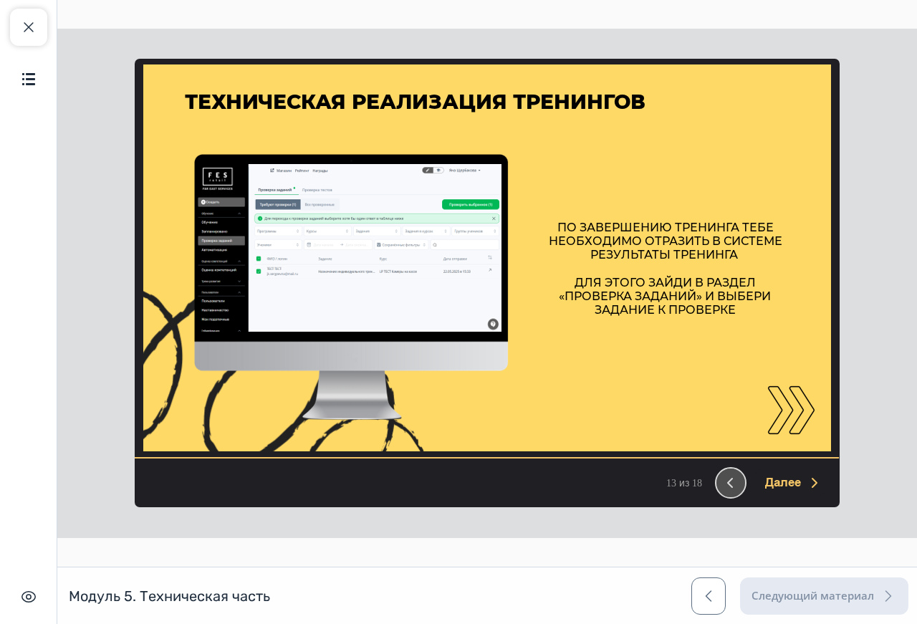
click at [726, 487] on icon at bounding box center [731, 483] width 14 height 14
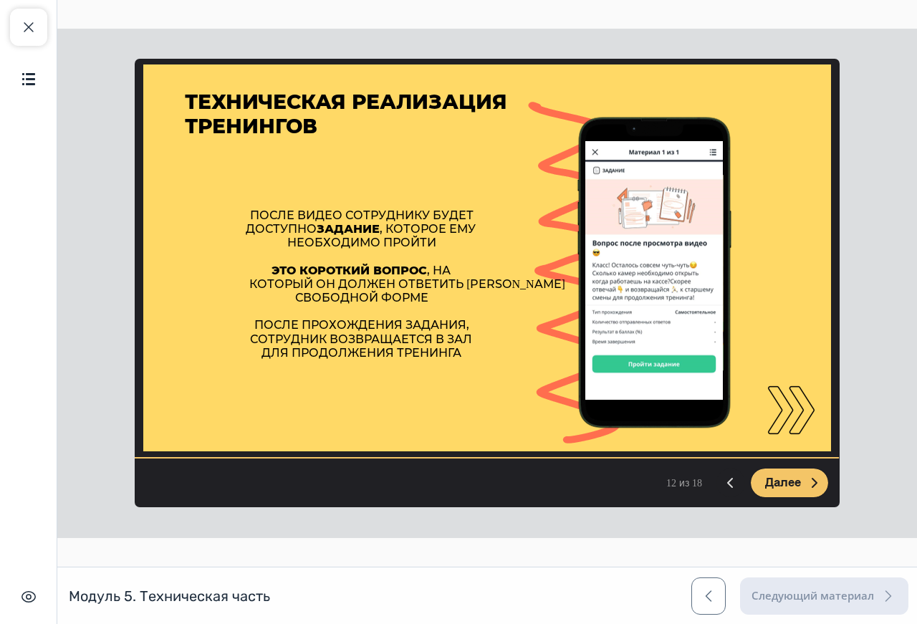
click at [773, 477] on span "Далее" at bounding box center [783, 483] width 36 height 14
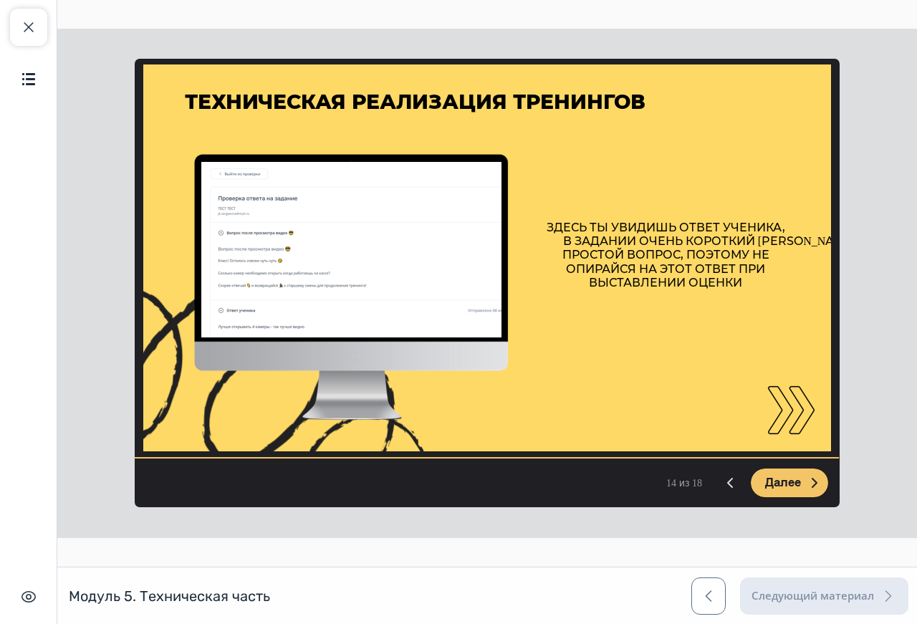
click at [773, 477] on span "Далее" at bounding box center [783, 483] width 36 height 14
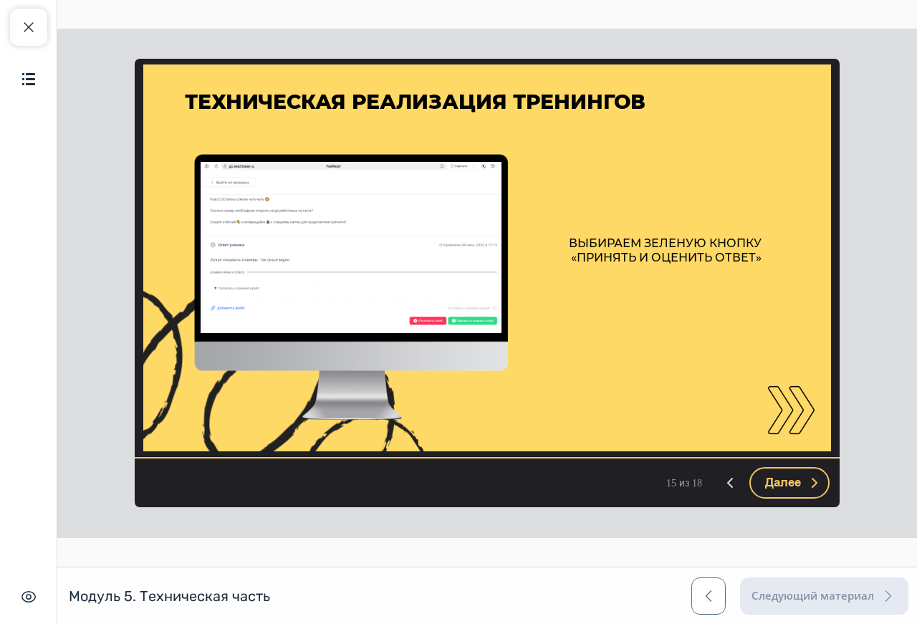
click at [773, 477] on span "Далее" at bounding box center [783, 483] width 36 height 14
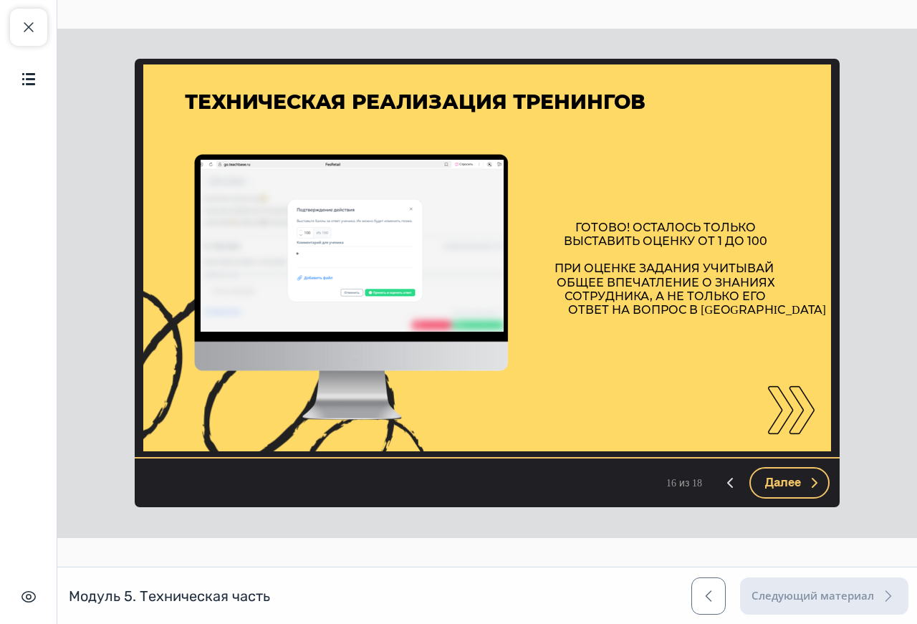
click at [773, 477] on span "Далее" at bounding box center [783, 483] width 36 height 14
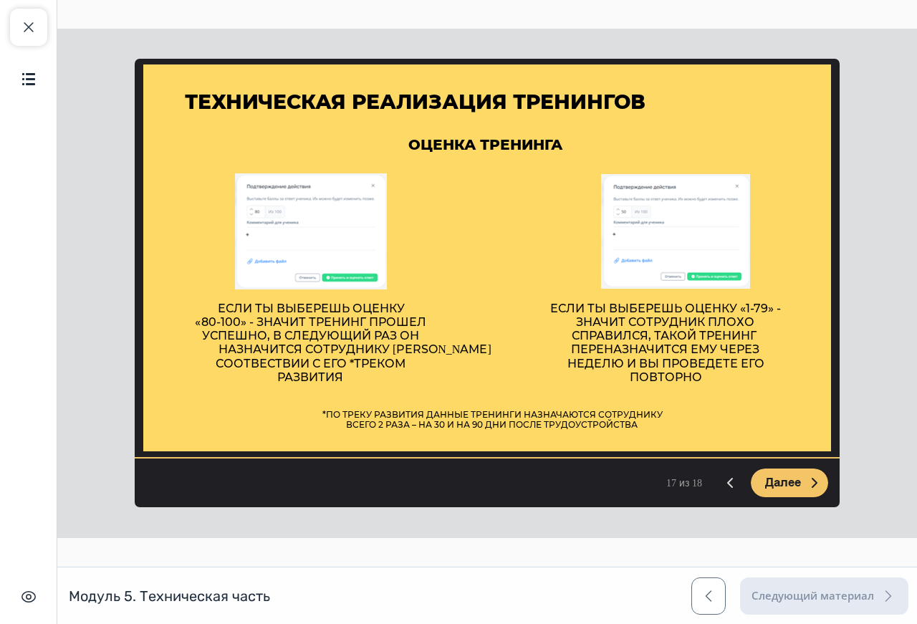
click at [777, 474] on button "Далее" at bounding box center [789, 483] width 77 height 29
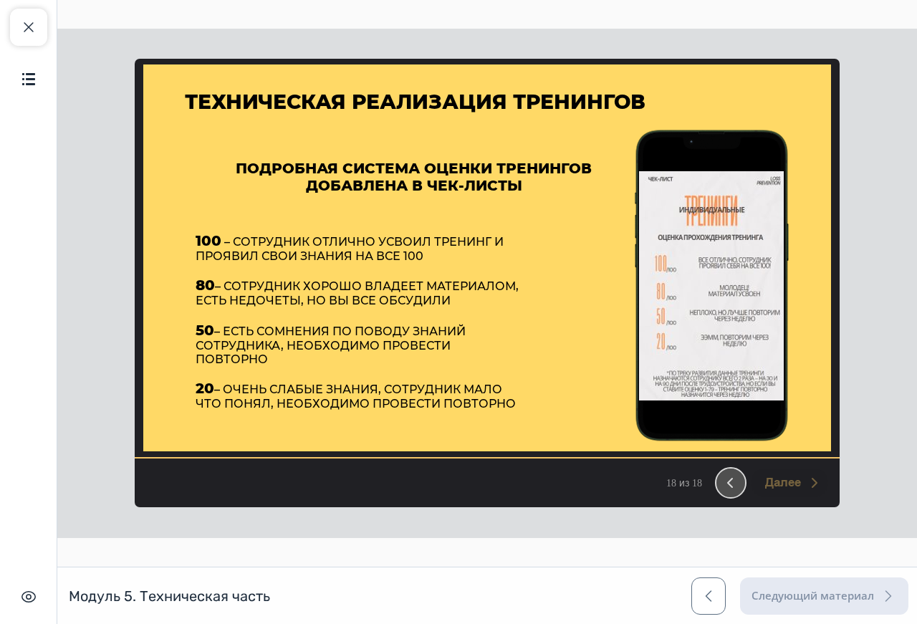
click at [725, 491] on button at bounding box center [731, 483] width 29 height 29
click at [725, 490] on button at bounding box center [731, 483] width 29 height 29
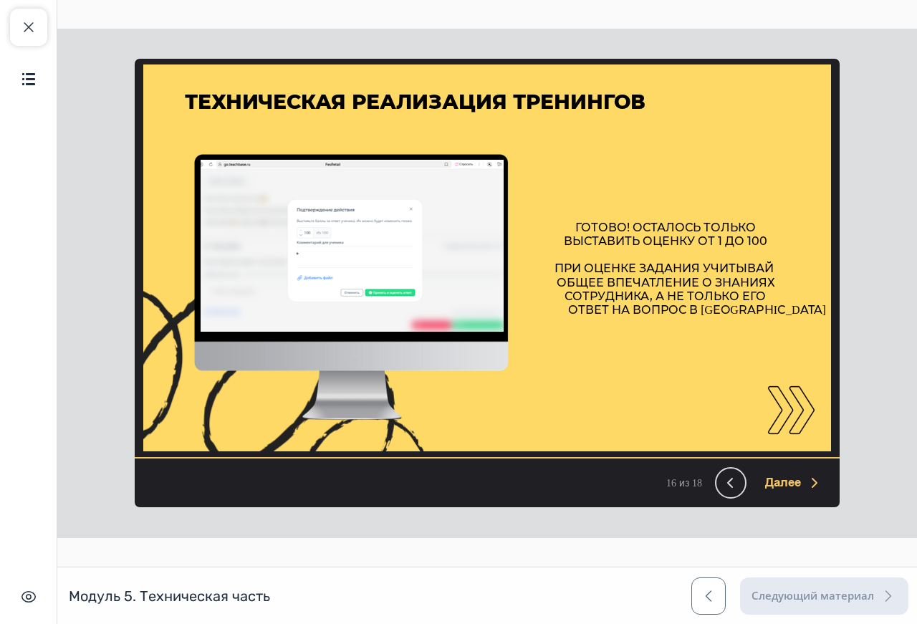
click at [725, 490] on button at bounding box center [731, 483] width 29 height 29
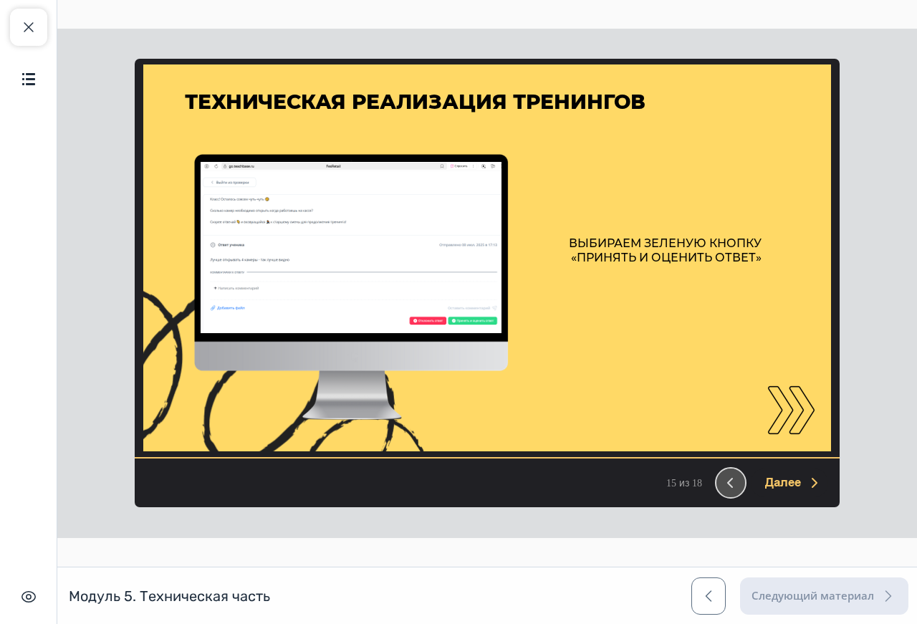
click at [725, 490] on button at bounding box center [731, 483] width 29 height 29
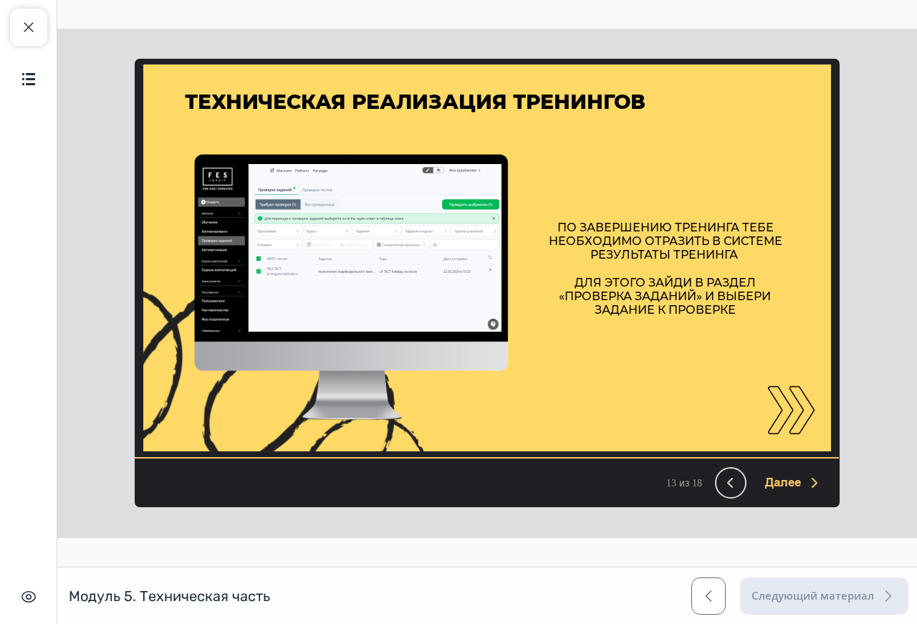
click at [725, 490] on button at bounding box center [731, 483] width 29 height 29
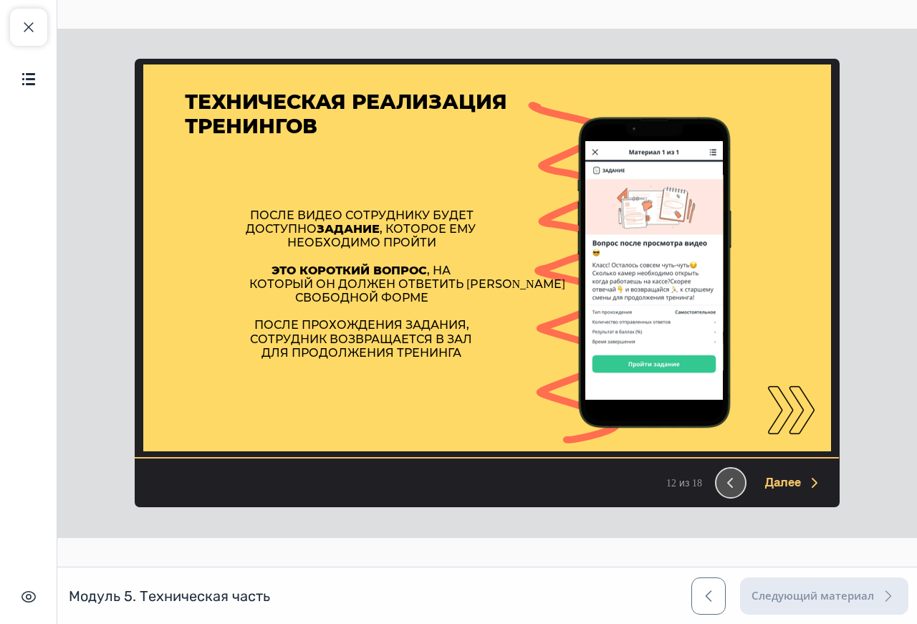
click at [725, 490] on button at bounding box center [731, 483] width 29 height 29
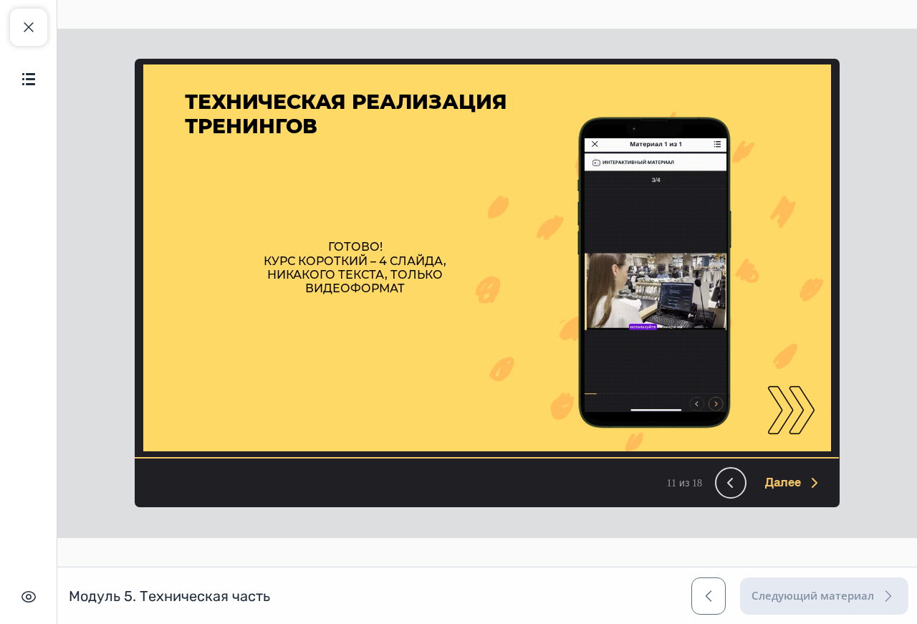
click at [725, 490] on button at bounding box center [731, 483] width 29 height 29
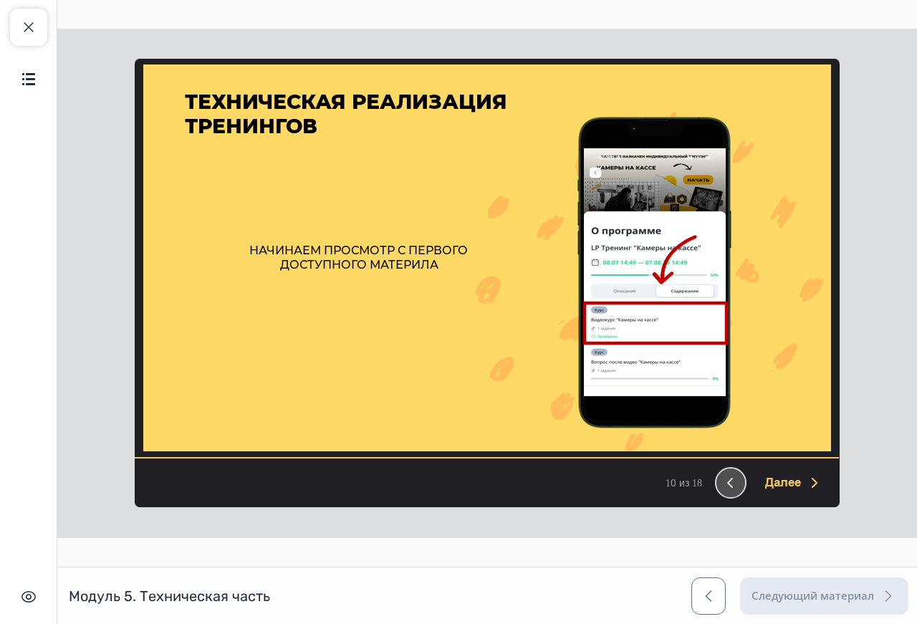
click at [725, 490] on button at bounding box center [731, 483] width 29 height 29
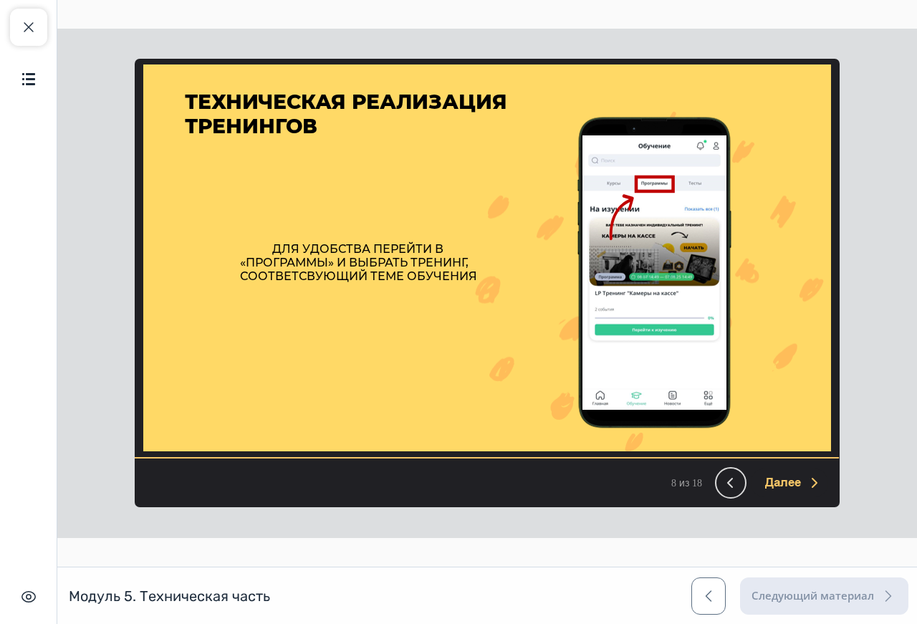
click at [725, 490] on button at bounding box center [731, 483] width 29 height 29
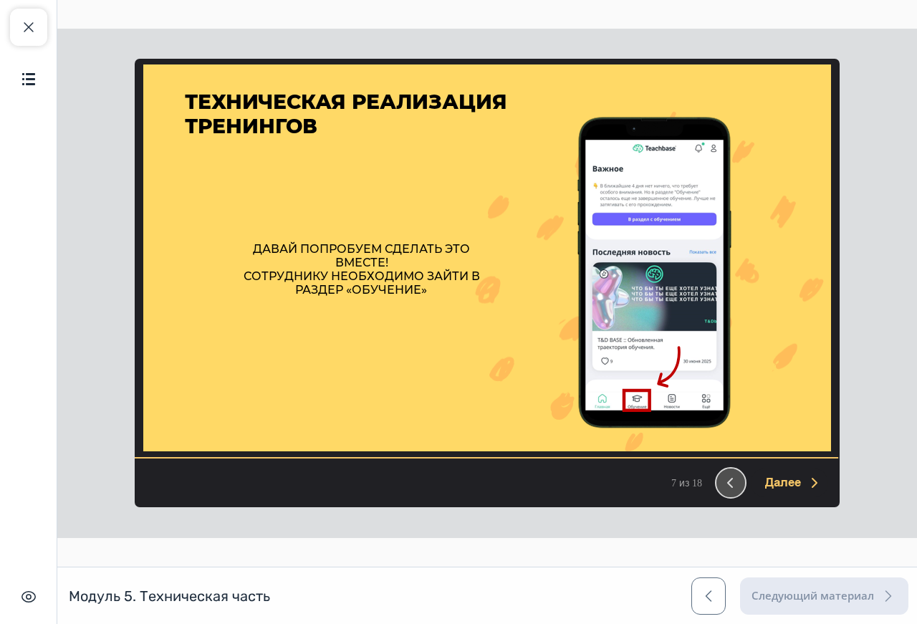
click at [725, 490] on button at bounding box center [731, 483] width 29 height 29
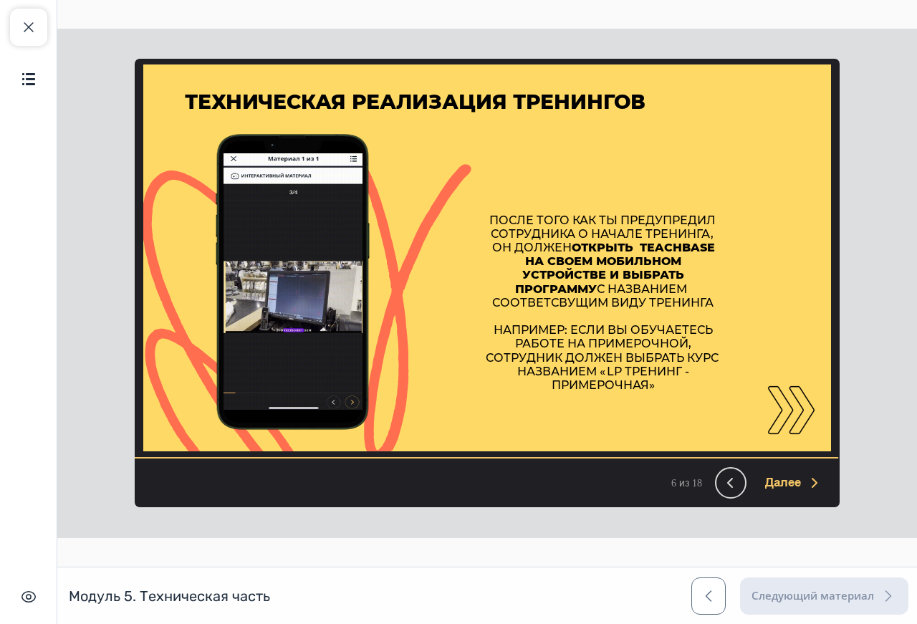
click at [725, 490] on button at bounding box center [731, 483] width 29 height 29
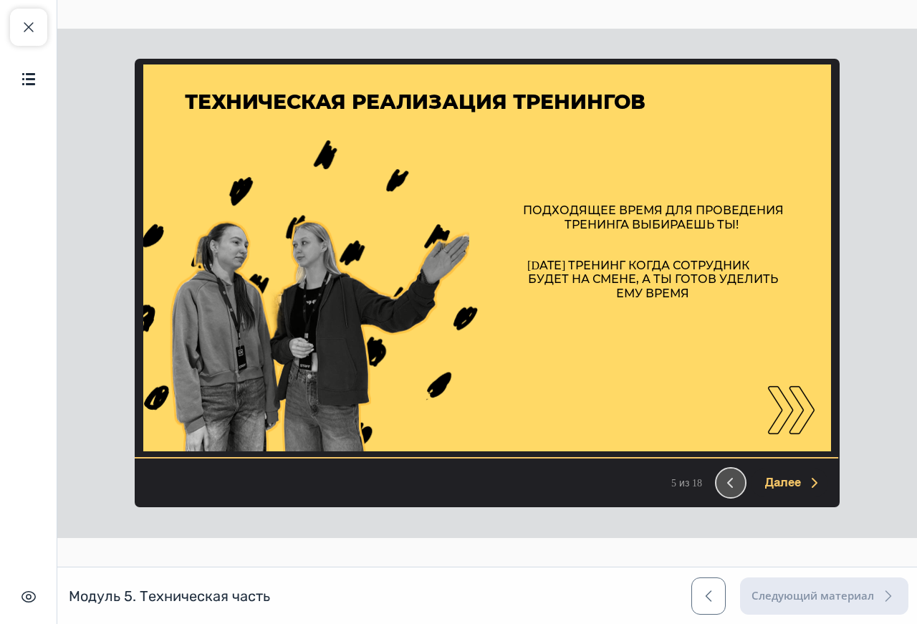
click at [725, 490] on button at bounding box center [731, 483] width 29 height 29
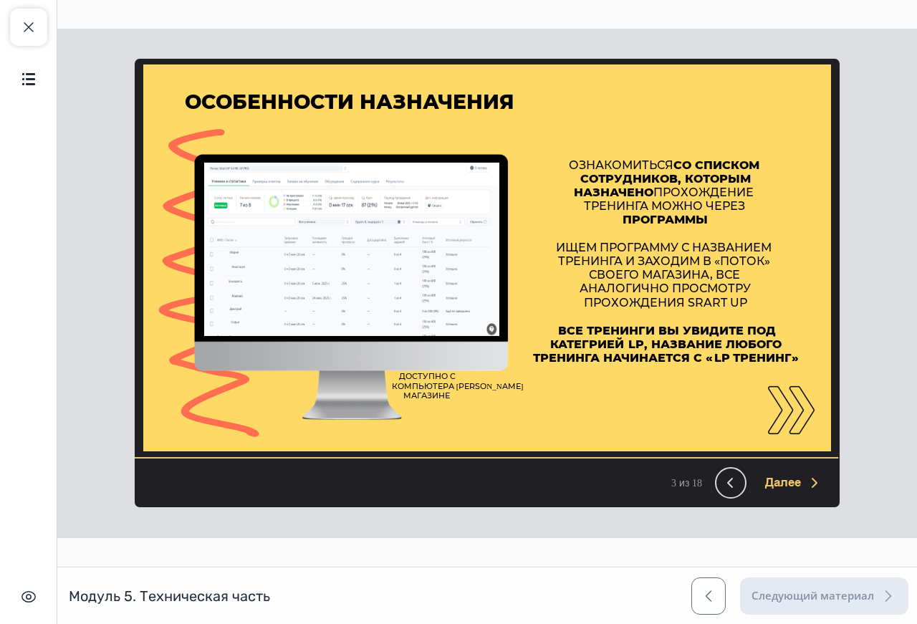
click at [725, 490] on button at bounding box center [731, 483] width 29 height 29
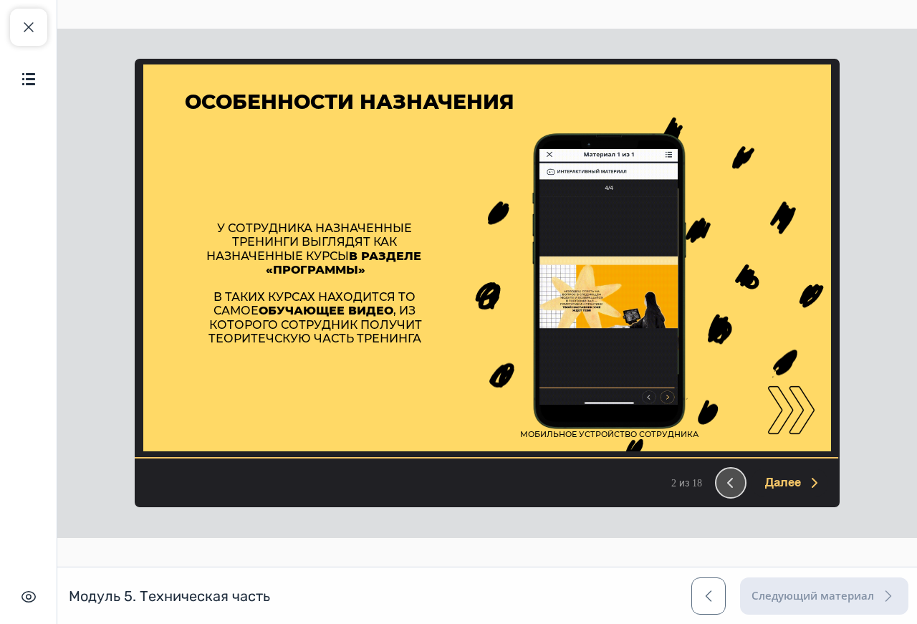
click at [725, 490] on button at bounding box center [731, 483] width 29 height 29
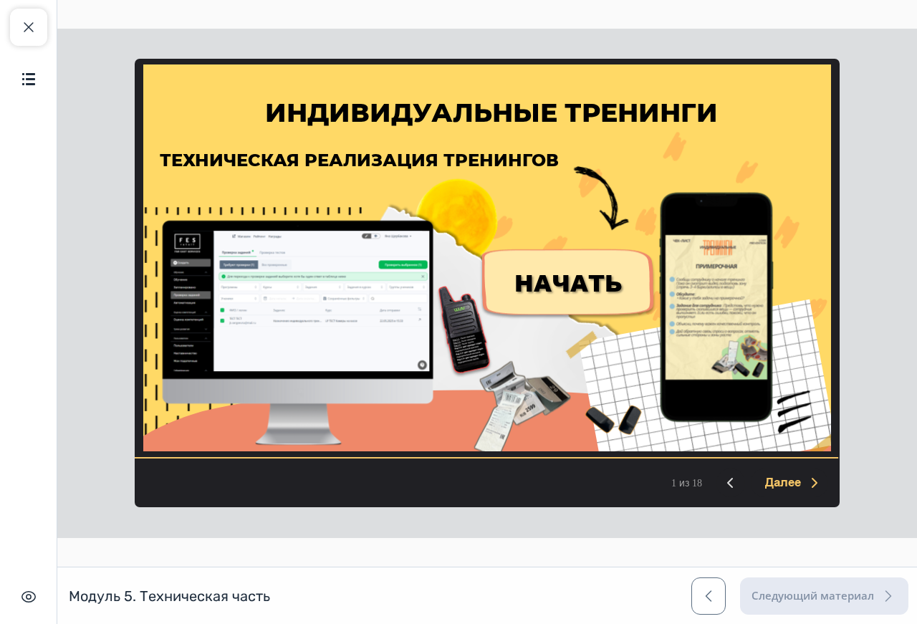
click at [596, 288] on span "НАЧАТЬ" at bounding box center [569, 283] width 108 height 32
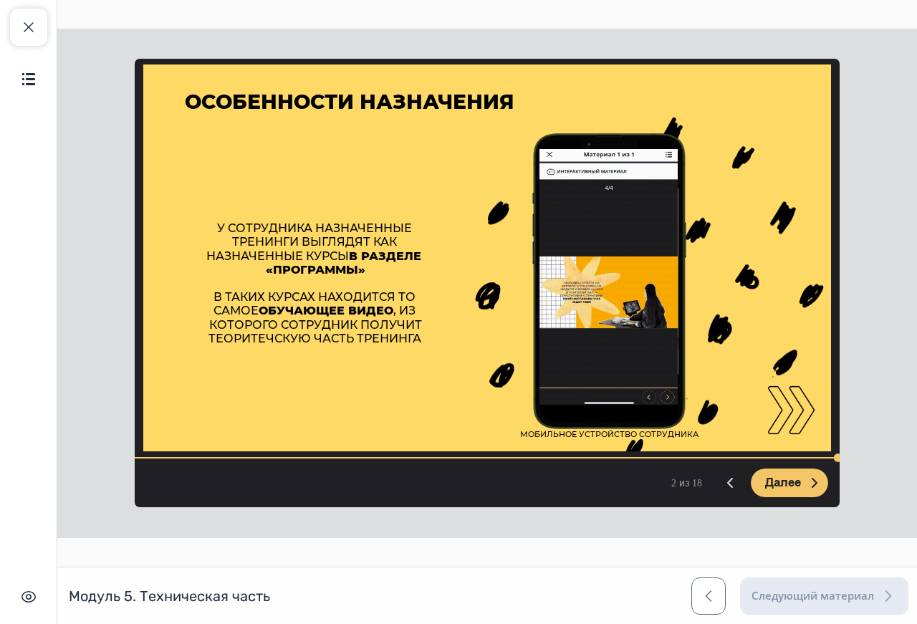
click at [779, 489] on span "Далее" at bounding box center [783, 483] width 36 height 14
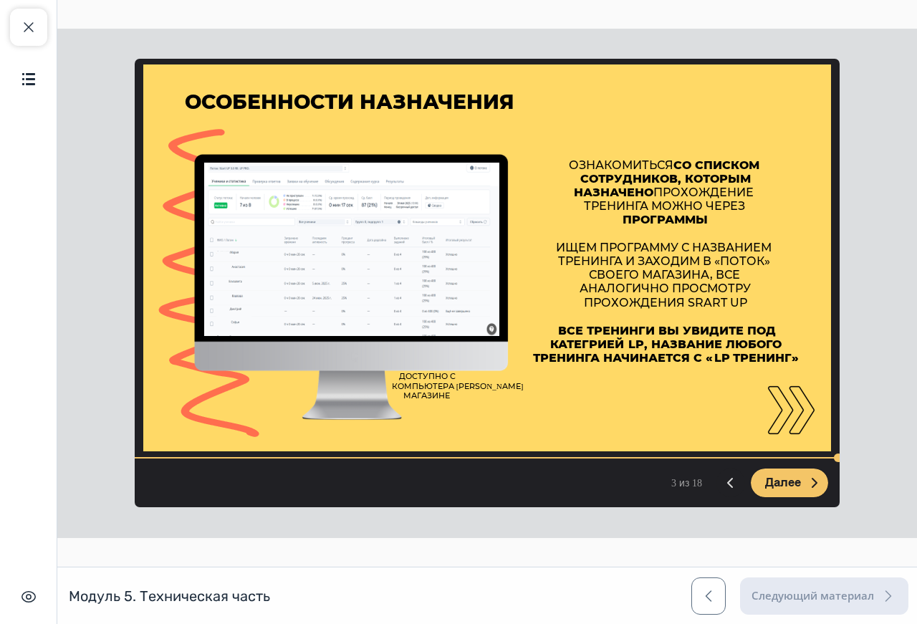
click at [801, 472] on button "Далее" at bounding box center [789, 483] width 77 height 29
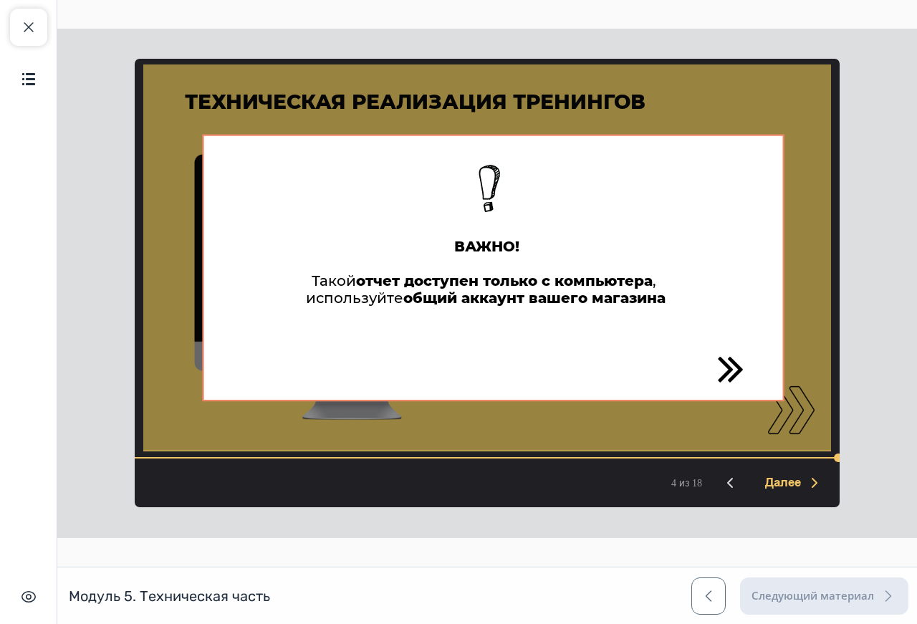
click at [732, 366] on img at bounding box center [731, 369] width 46 height 46
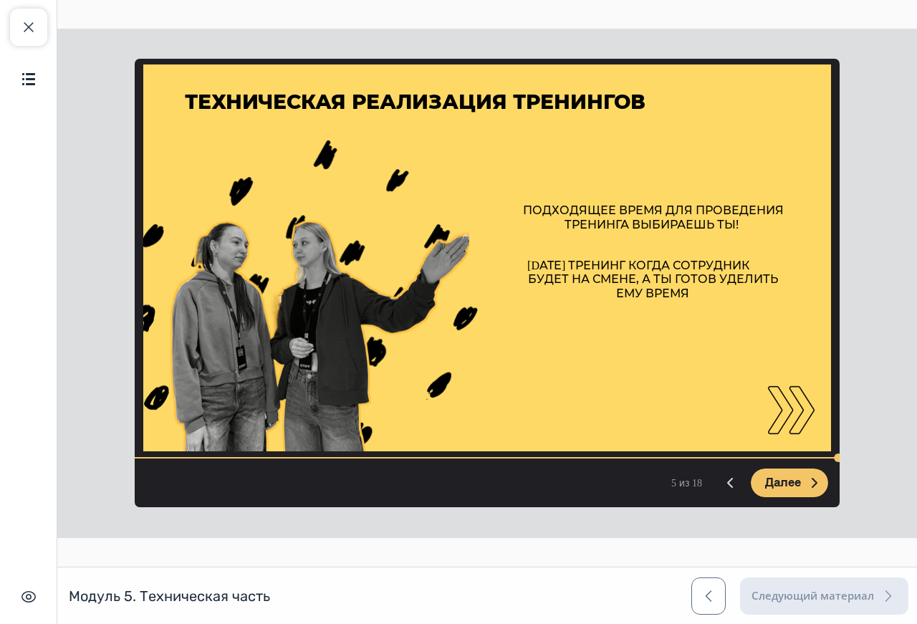
click at [781, 474] on button "Далее" at bounding box center [789, 483] width 77 height 29
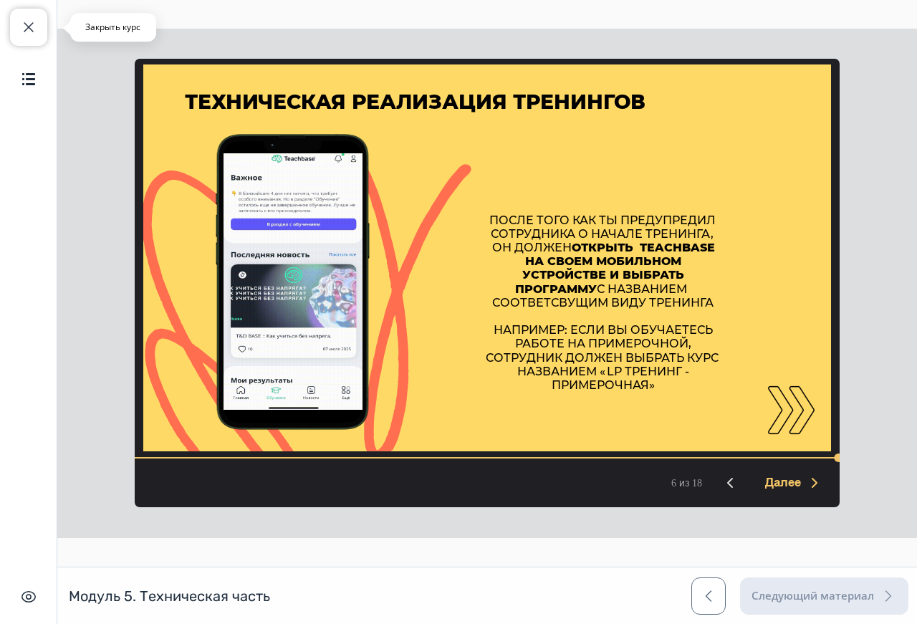
click at [32, 28] on span "button" at bounding box center [28, 27] width 17 height 17
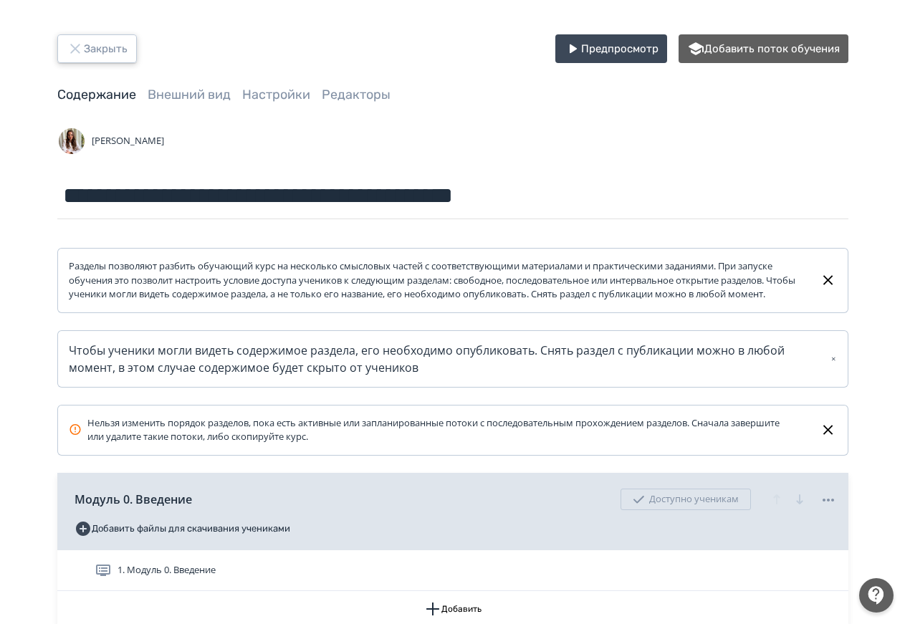
click at [115, 44] on button "Закрыть" at bounding box center [97, 48] width 80 height 29
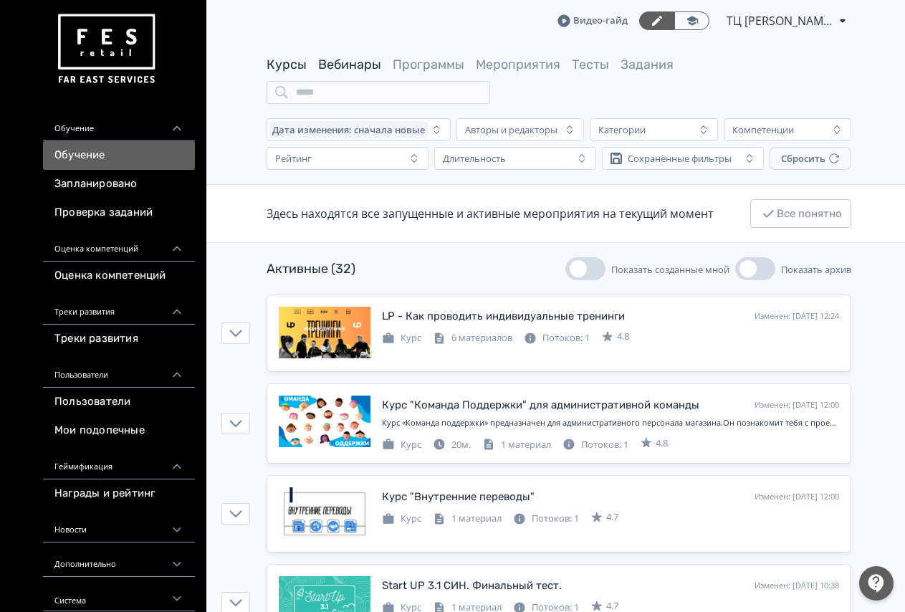
click at [350, 68] on link "Вебинары" at bounding box center [349, 65] width 63 height 16
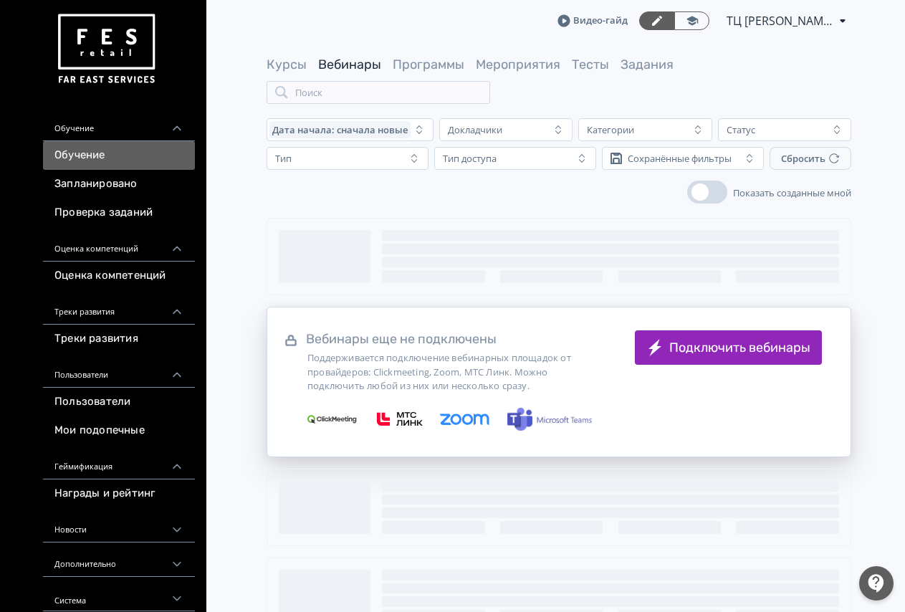
click at [472, 64] on div "Курсы Вебинары Программы Мероприятия Тесты Задания" at bounding box center [470, 65] width 407 height 18
click at [482, 64] on link "Мероприятия" at bounding box center [518, 65] width 85 height 16
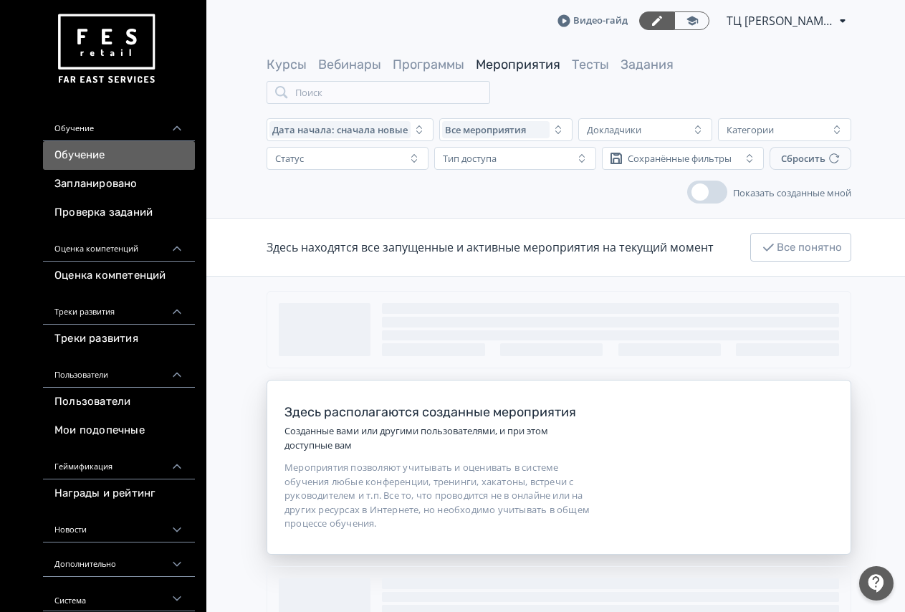
click at [501, 64] on link "Мероприятия" at bounding box center [518, 65] width 85 height 16
click at [458, 65] on link "Программы" at bounding box center [429, 65] width 72 height 16
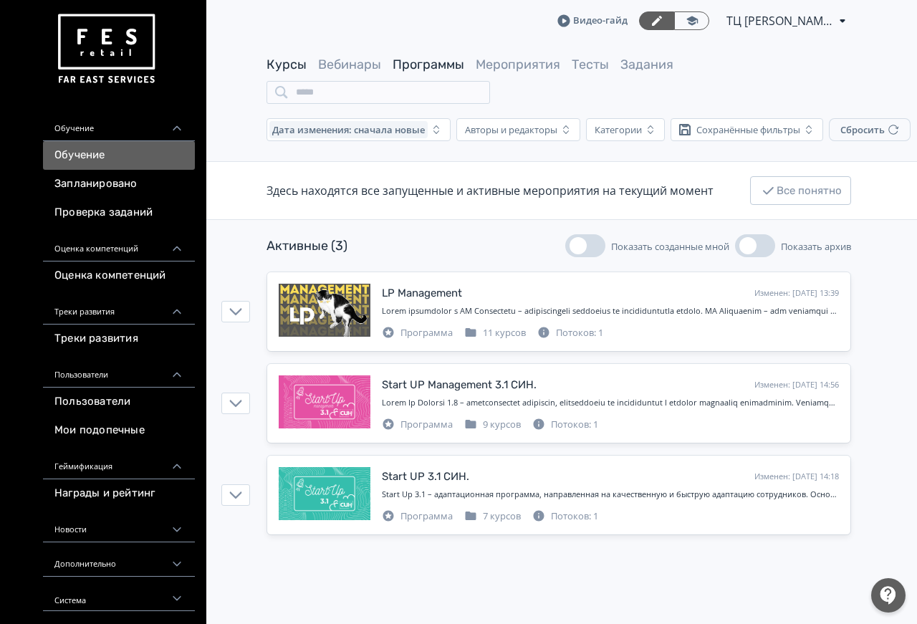
click at [287, 65] on link "Курсы" at bounding box center [287, 65] width 40 height 16
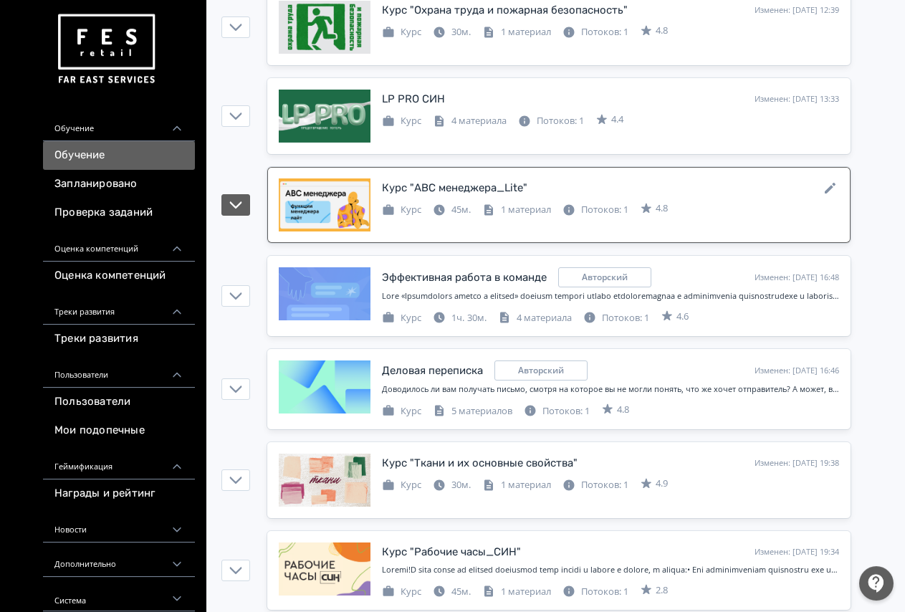
scroll to position [2266, 0]
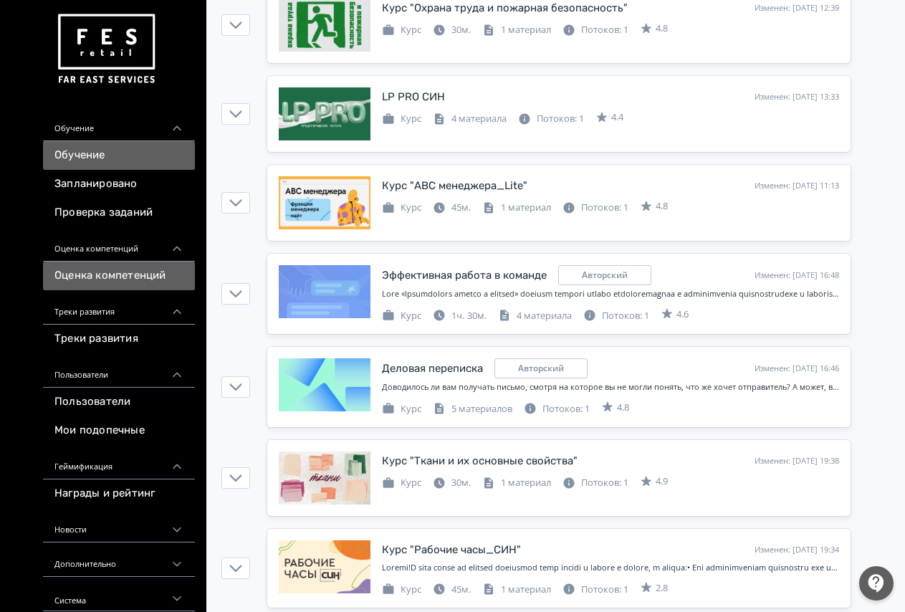
click at [106, 282] on link "Оценка компетенций" at bounding box center [119, 276] width 152 height 29
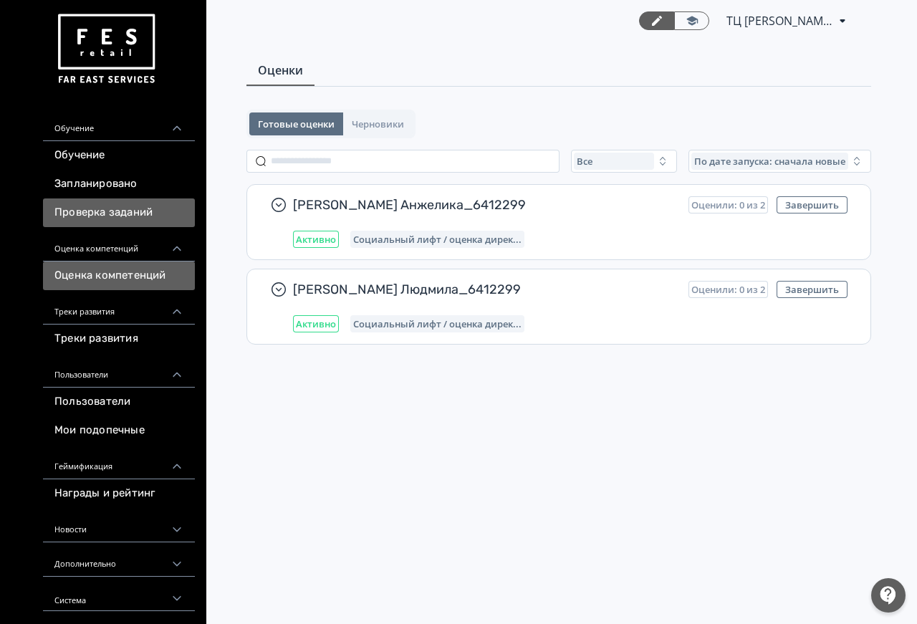
click at [105, 212] on link "Проверка заданий" at bounding box center [119, 213] width 152 height 29
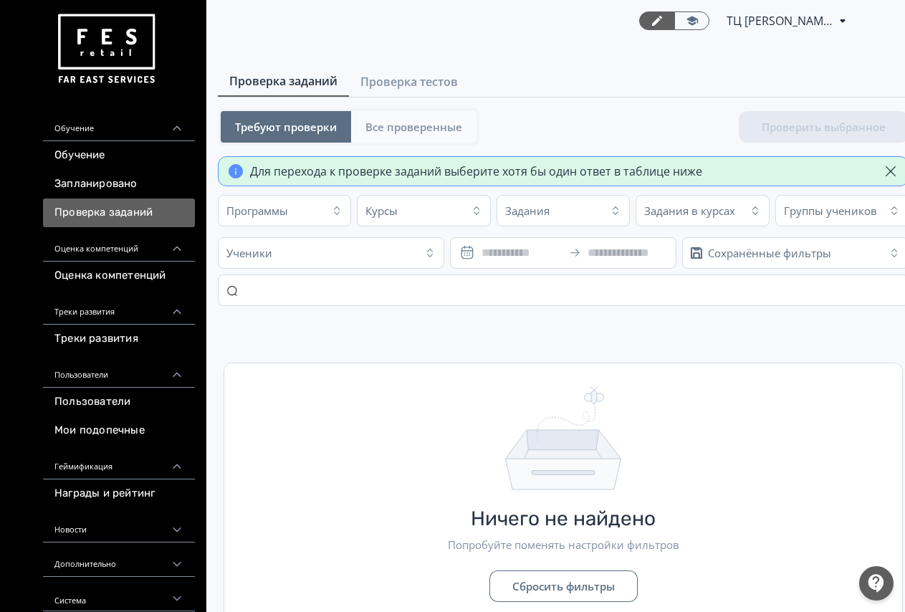
click at [431, 126] on span "Все проверенные" at bounding box center [414, 127] width 97 height 14
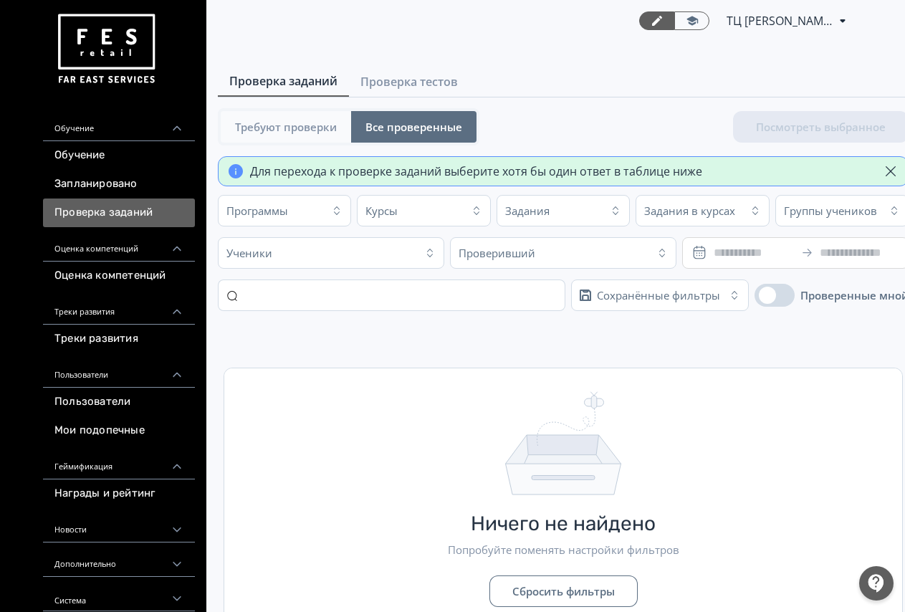
click at [322, 123] on span "Требуют проверки" at bounding box center [286, 127] width 102 height 14
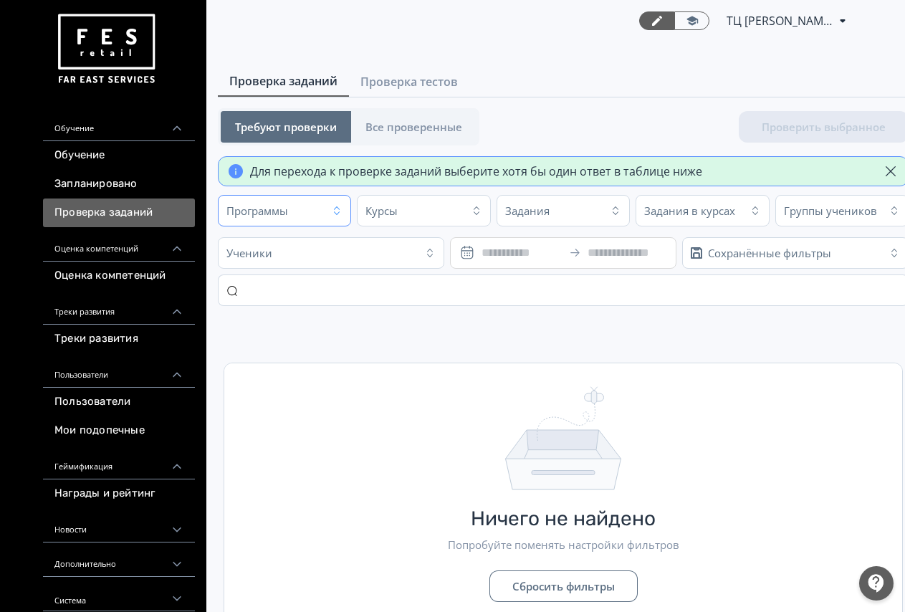
click at [295, 225] on button "Программы" at bounding box center [284, 211] width 133 height 32
click at [839, 346] on td "Ничего не найдено Попробуйте поменять настройки фильтров Сбросить фильтры" at bounding box center [563, 474] width 691 height 315
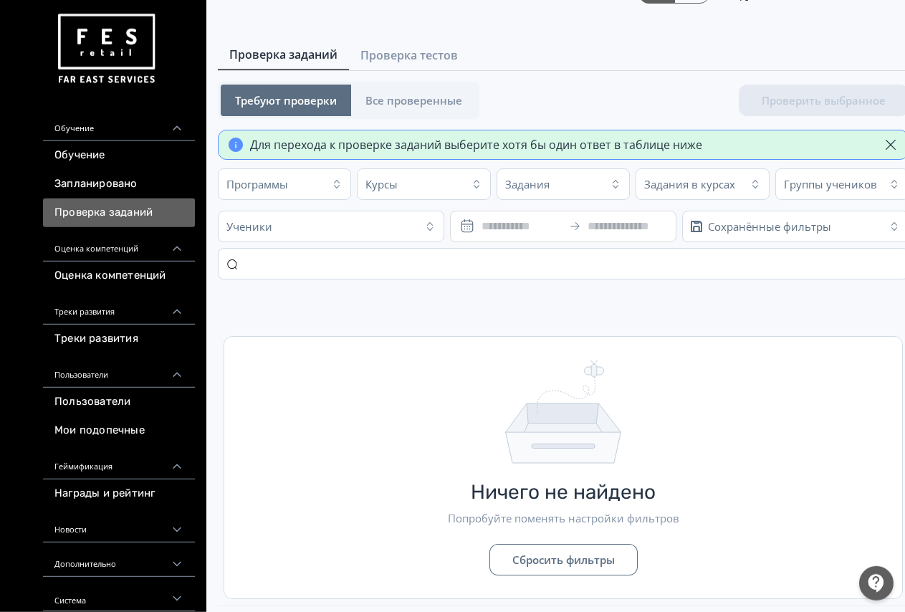
scroll to position [34, 0]
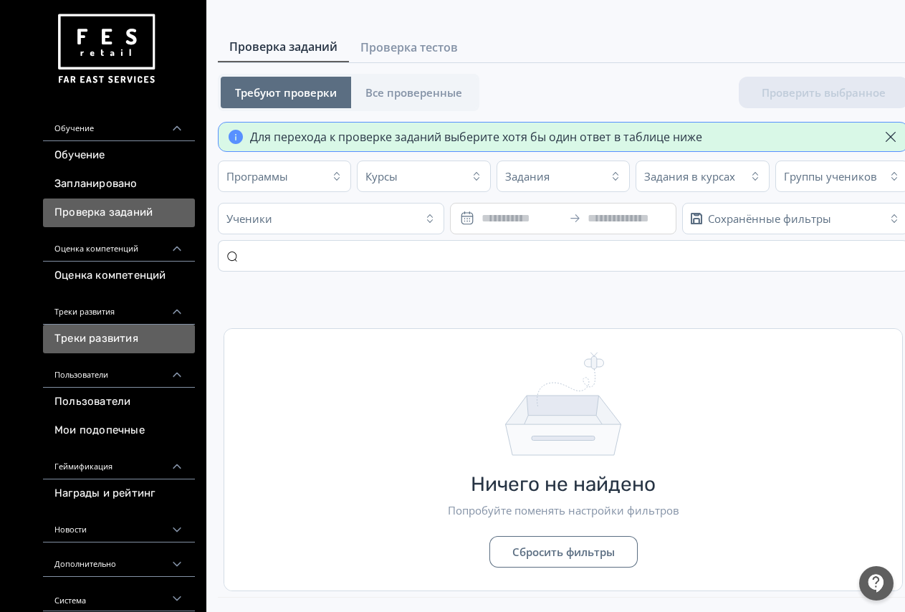
click at [148, 337] on link "Треки развития" at bounding box center [119, 339] width 152 height 29
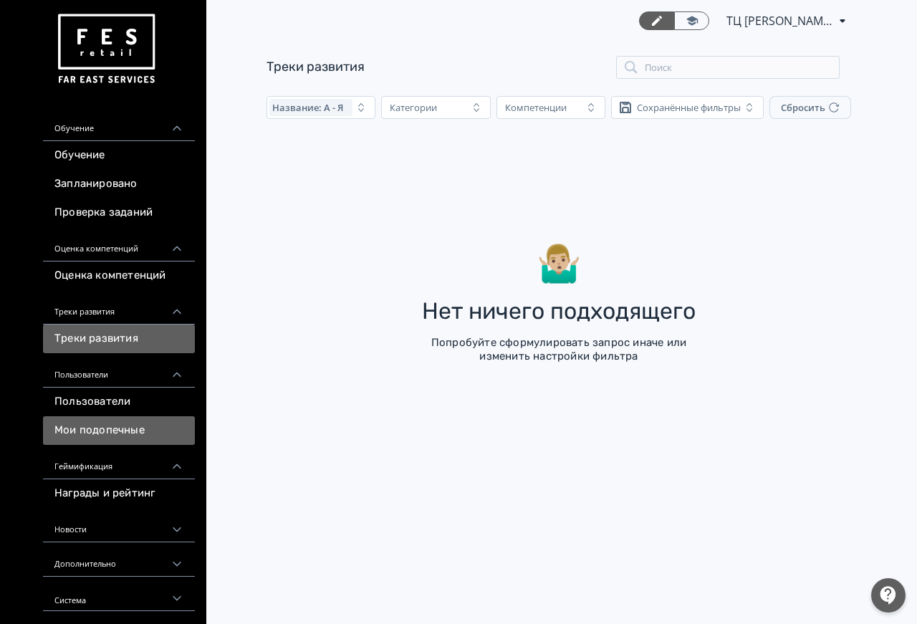
click at [119, 431] on link "Мои подопечные" at bounding box center [119, 430] width 152 height 29
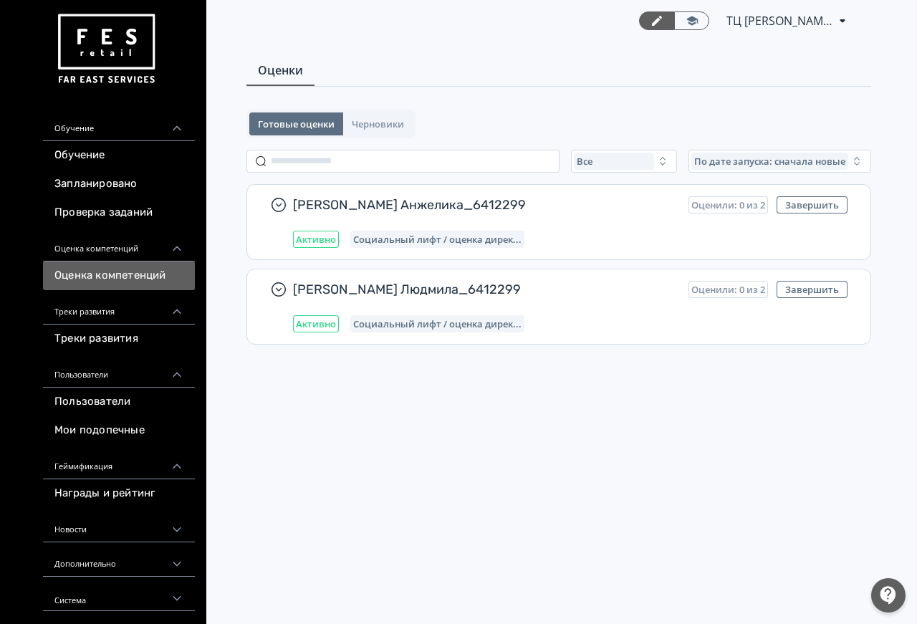
click at [117, 344] on link "Треки развития" at bounding box center [119, 339] width 152 height 29
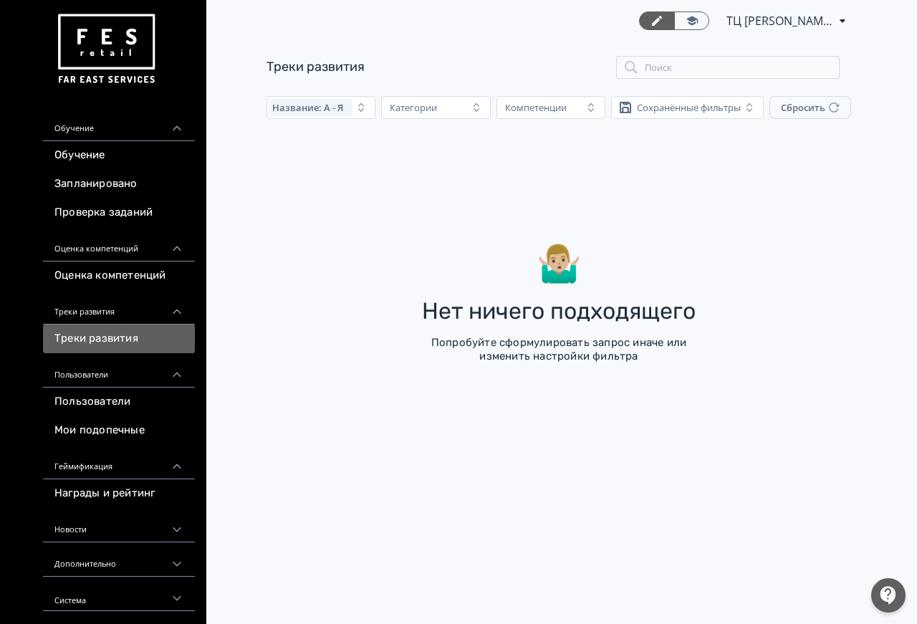
click at [117, 344] on link "Треки развития" at bounding box center [119, 339] width 152 height 29
click at [146, 436] on link "Мои подопечные" at bounding box center [119, 430] width 152 height 29
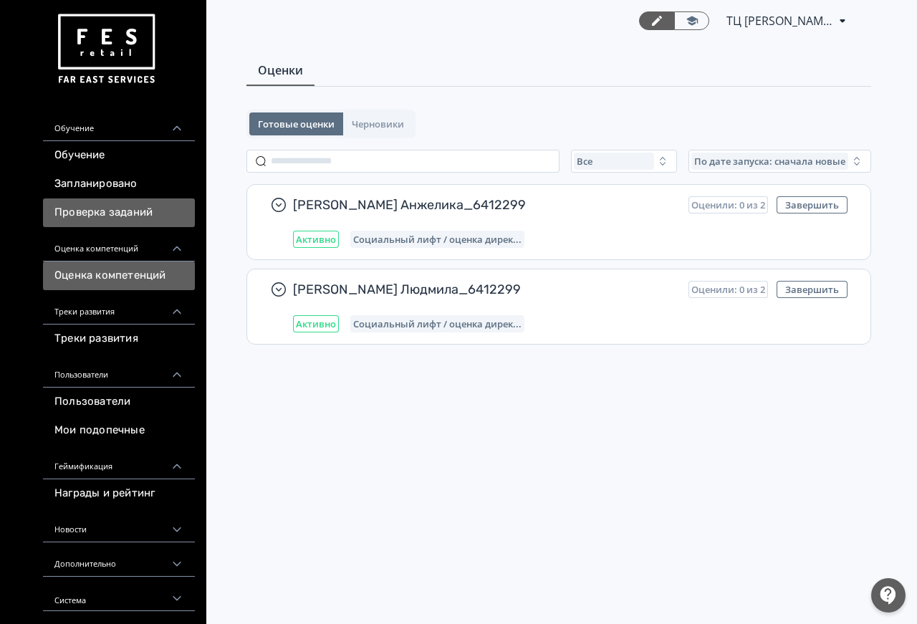
click at [115, 202] on link "Проверка заданий" at bounding box center [119, 213] width 152 height 29
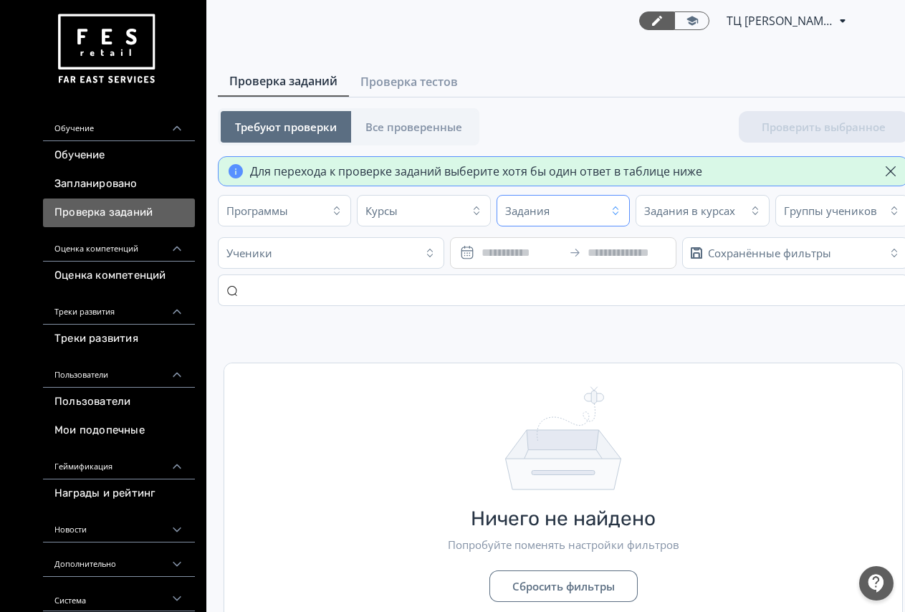
click at [616, 208] on icon "button" at bounding box center [615, 210] width 11 height 11
click at [441, 133] on span "Все проверенные" at bounding box center [414, 127] width 97 height 14
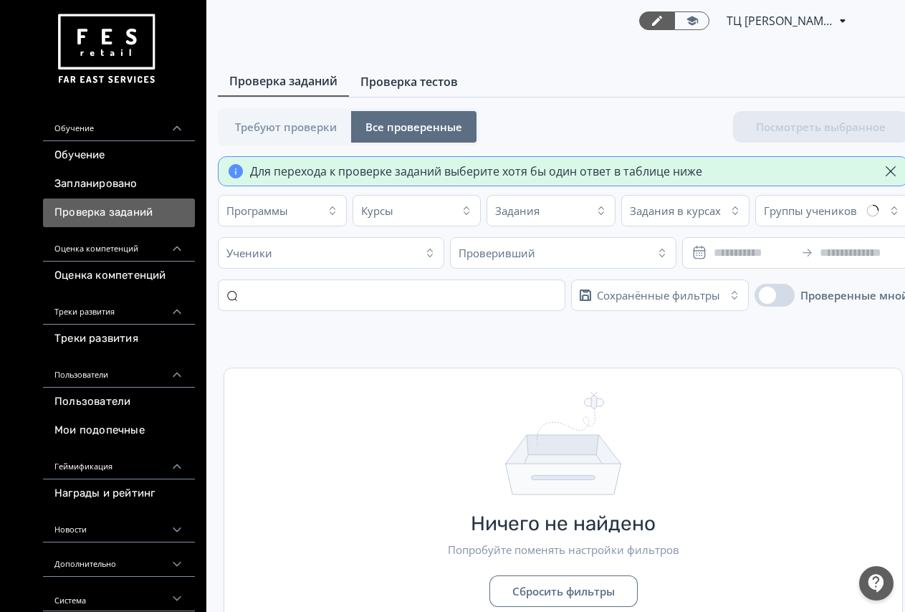
click at [434, 84] on span "Проверка тестов" at bounding box center [409, 81] width 97 height 17
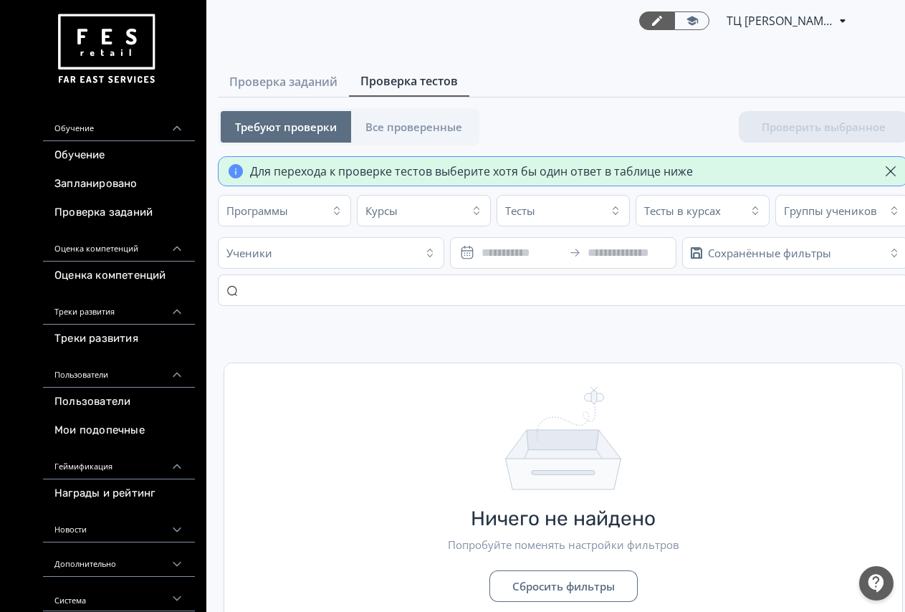
click at [262, 136] on button "Требуют проверки" at bounding box center [286, 127] width 130 height 32
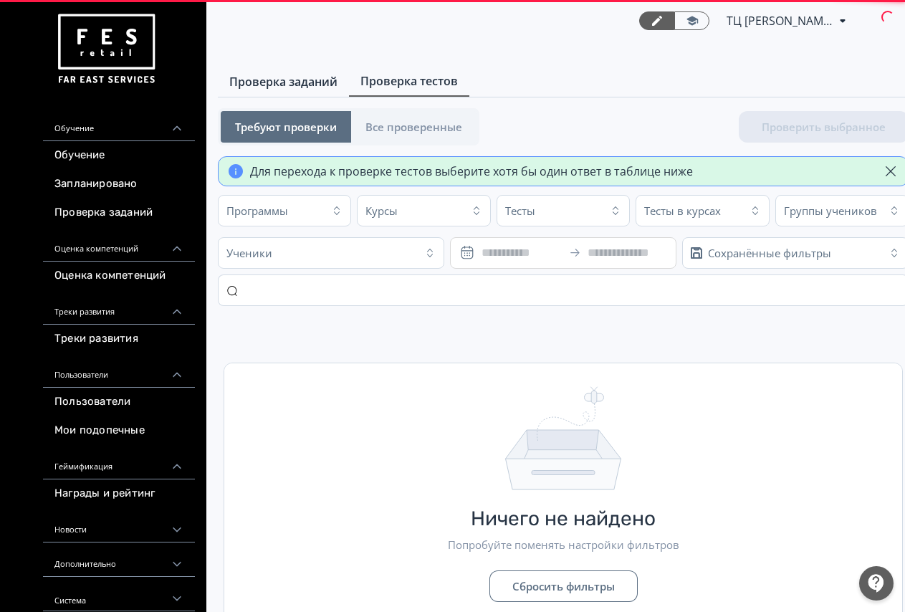
click at [257, 89] on span "Проверка заданий" at bounding box center [283, 81] width 108 height 17
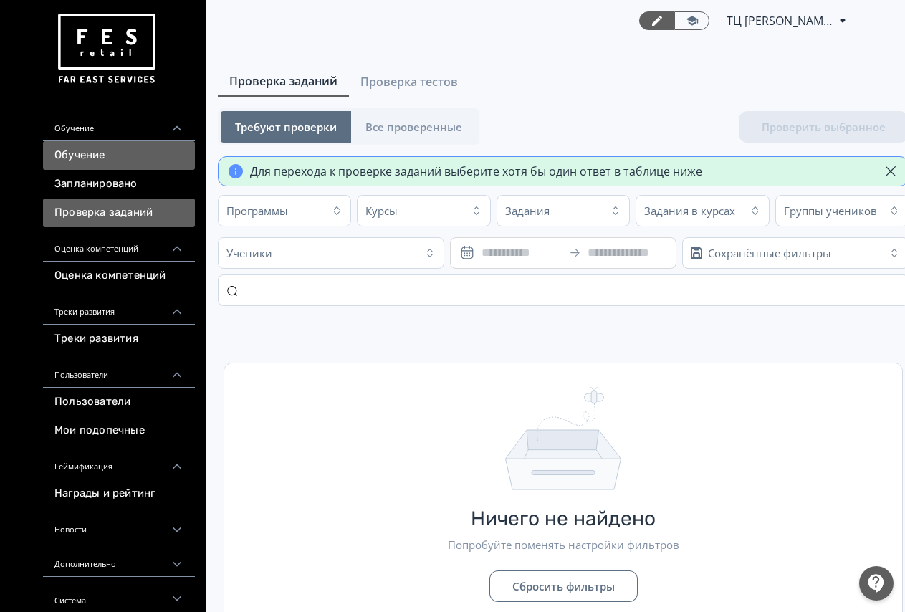
click at [110, 152] on link "Обучение" at bounding box center [119, 155] width 152 height 29
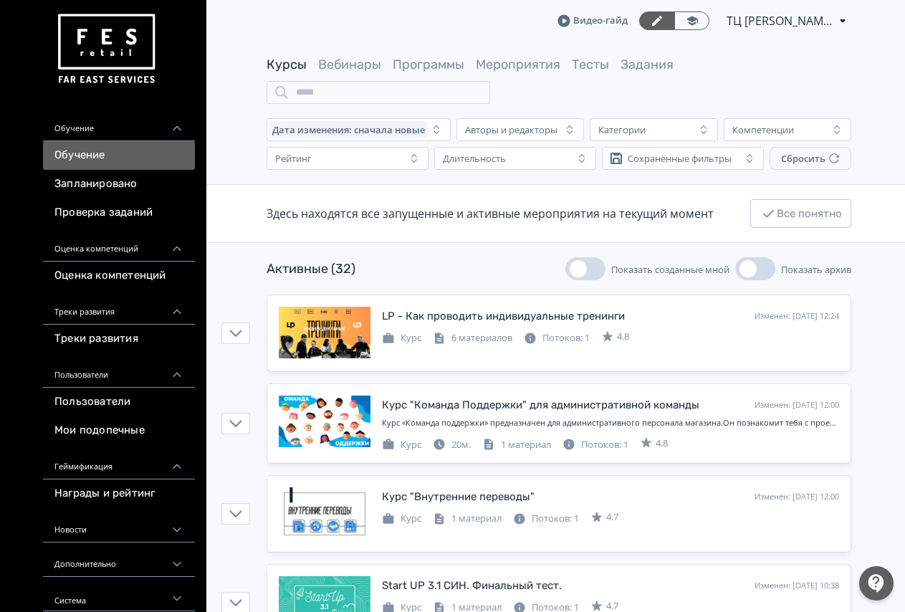
click at [899, 278] on div "Активные (32) Показать созданные мной Показать архив" at bounding box center [559, 268] width 717 height 23
click at [130, 207] on link "Проверка заданий" at bounding box center [119, 213] width 152 height 29
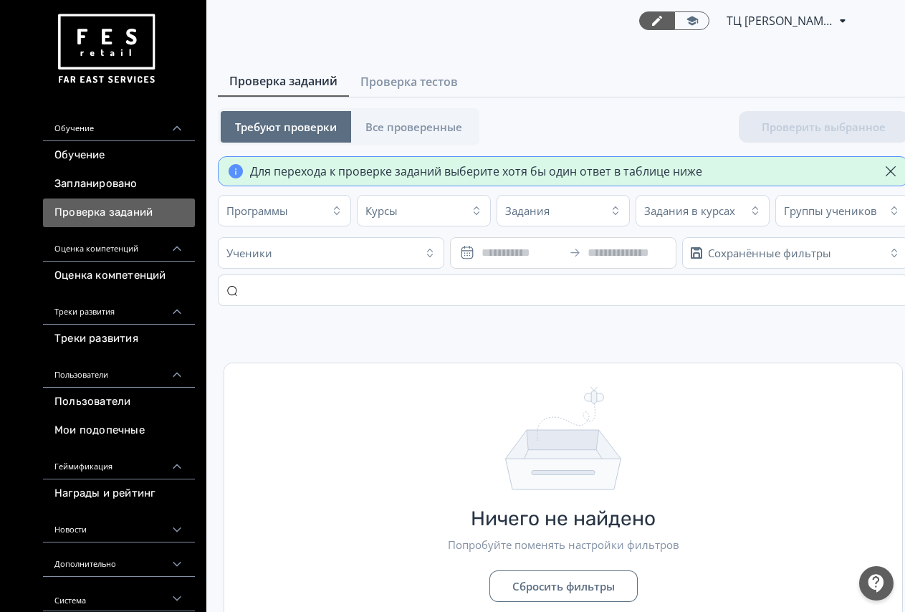
click at [634, 411] on div "Ничего не найдено Попробуйте поменять настройки фильтров Сбросить фильтры" at bounding box center [563, 494] width 678 height 262
click at [689, 444] on div "Ничего не найдено Попробуйте поменять настройки фильтров Сбросить фильтры" at bounding box center [563, 494] width 678 height 262
click at [409, 365] on div "Ничего не найдено Попробуйте поменять настройки фильтров Сбросить фильтры" at bounding box center [563, 494] width 678 height 262
click at [415, 350] on td "Ничего не найдено Попробуйте поменять настройки фильтров Сбросить фильтры" at bounding box center [563, 474] width 691 height 315
click at [481, 290] on input "text" at bounding box center [563, 290] width 691 height 32
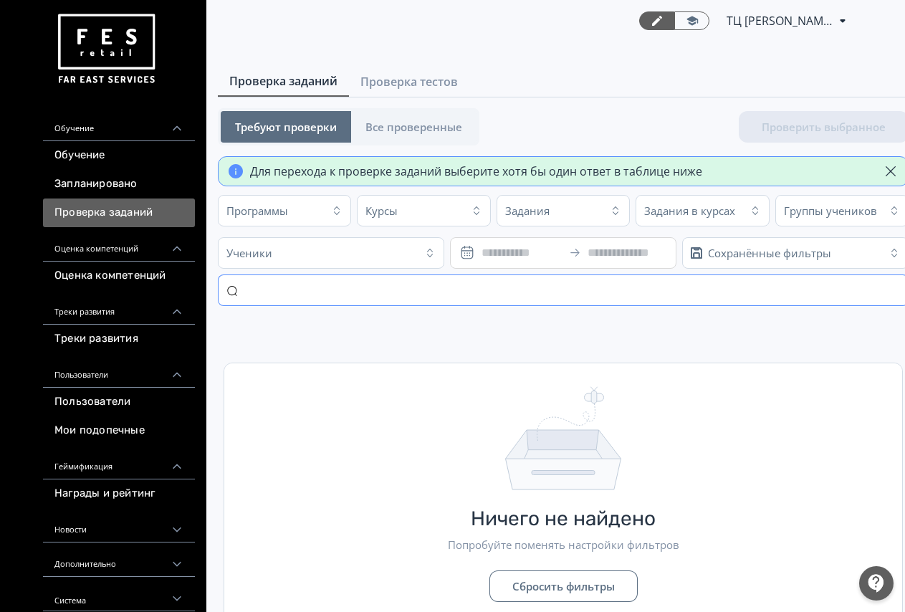
click at [447, 297] on input "text" at bounding box center [563, 290] width 691 height 32
click at [306, 283] on input "text" at bounding box center [563, 290] width 691 height 32
click at [269, 290] on input "text" at bounding box center [563, 290] width 691 height 32
click at [278, 288] on input "text" at bounding box center [563, 290] width 691 height 32
click at [424, 294] on input "text" at bounding box center [563, 290] width 691 height 32
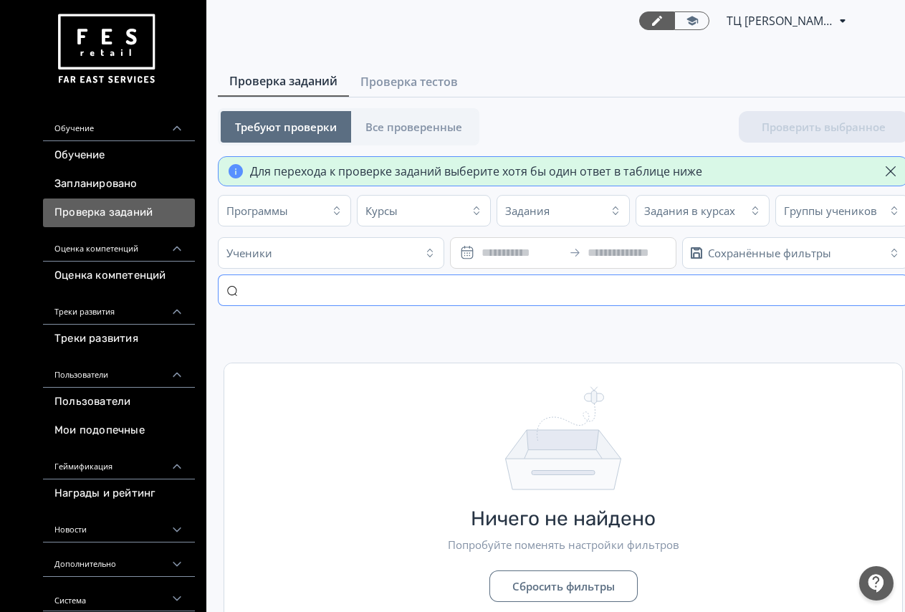
click at [325, 295] on input "text" at bounding box center [563, 290] width 691 height 32
click at [239, 289] on input "text" at bounding box center [563, 290] width 691 height 32
click at [242, 288] on input "text" at bounding box center [563, 290] width 691 height 32
click at [244, 289] on input "text" at bounding box center [563, 290] width 691 height 32
click at [255, 285] on input "text" at bounding box center [563, 290] width 691 height 32
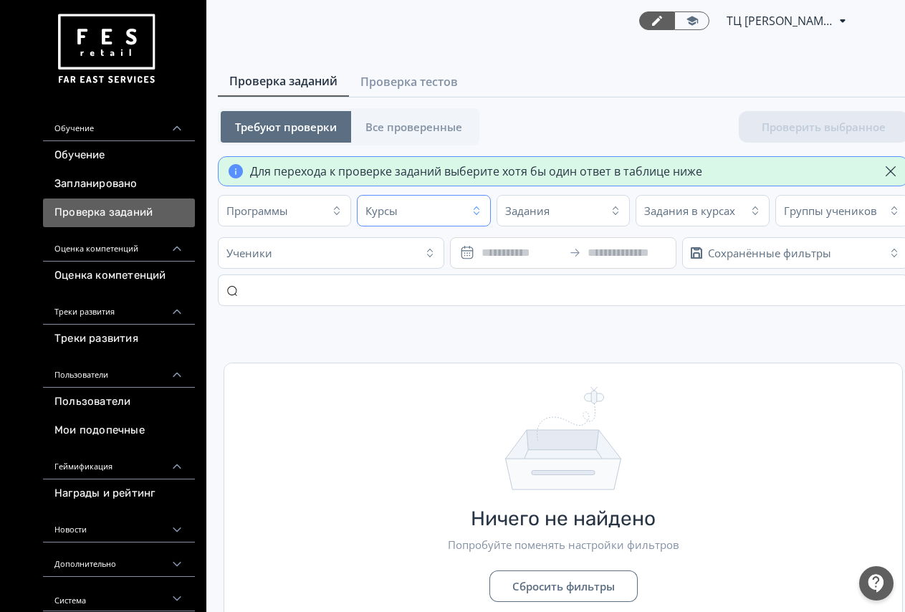
click at [477, 214] on icon "button" at bounding box center [477, 210] width 6 height 9
click at [477, 213] on icon "button" at bounding box center [476, 210] width 11 height 11
click at [393, 414] on div "Ничего не найдено Попробуйте поменять настройки фильтров Сбросить фильтры" at bounding box center [563, 494] width 678 height 262
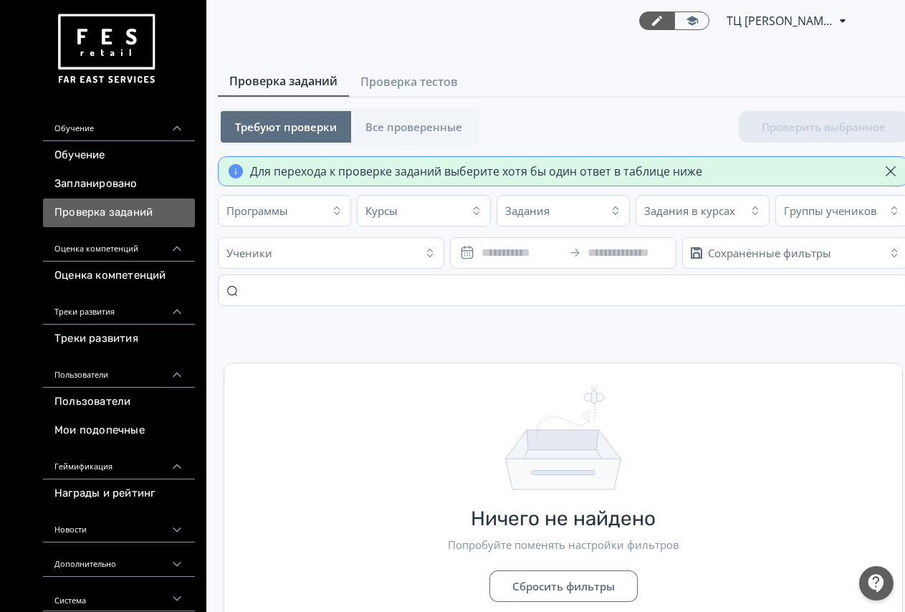
click at [417, 330] on td "Ничего не найдено Попробуйте поменять настройки фильтров Сбросить фильтры" at bounding box center [563, 474] width 691 height 315
click at [272, 287] on input "text" at bounding box center [563, 290] width 691 height 32
click at [424, 398] on div "Ничего не найдено Попробуйте поменять настройки фильтров Сбросить фильтры" at bounding box center [563, 494] width 678 height 262
click at [115, 277] on link "Оценка компетенций" at bounding box center [119, 276] width 152 height 29
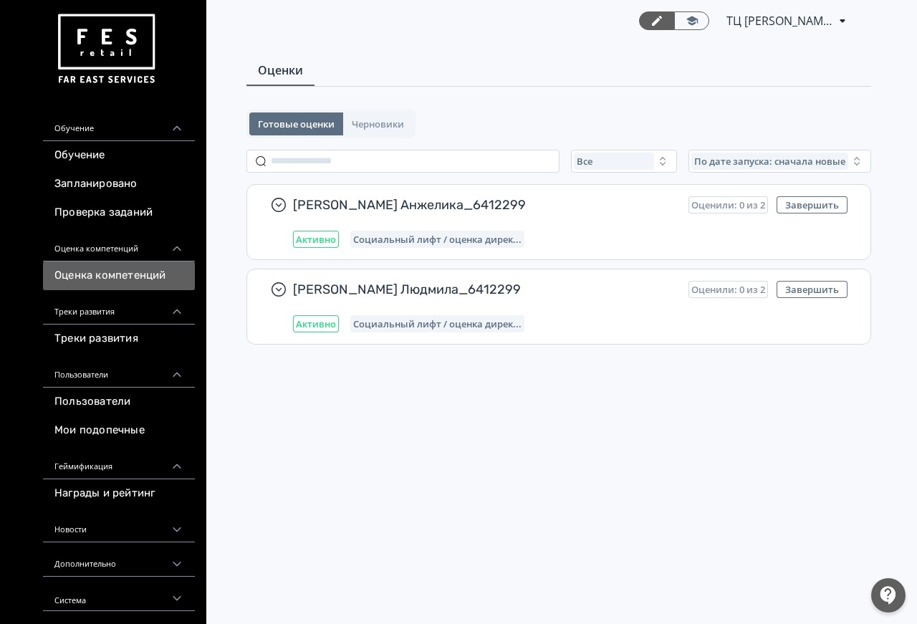
click at [697, 87] on div "Оценки Готовые оценки Черновики Все По дате запуска: сначала новые Шашкова Анже…" at bounding box center [559, 218] width 717 height 325
